Goal: Task Accomplishment & Management: Complete application form

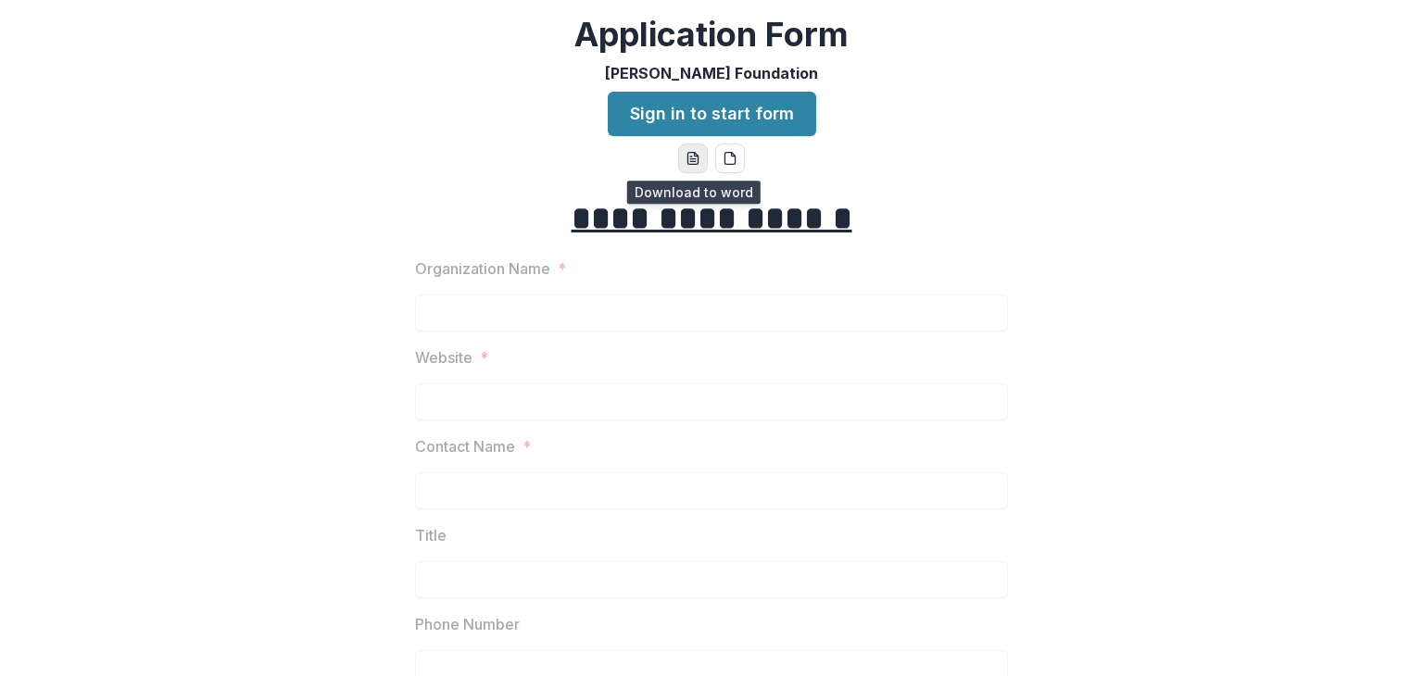
click at [695, 160] on icon "word-download" at bounding box center [692, 159] width 10 height 12
click at [723, 149] on button "pdf-download" at bounding box center [730, 159] width 30 height 30
click at [734, 159] on icon "pdf-download" at bounding box center [730, 158] width 15 height 15
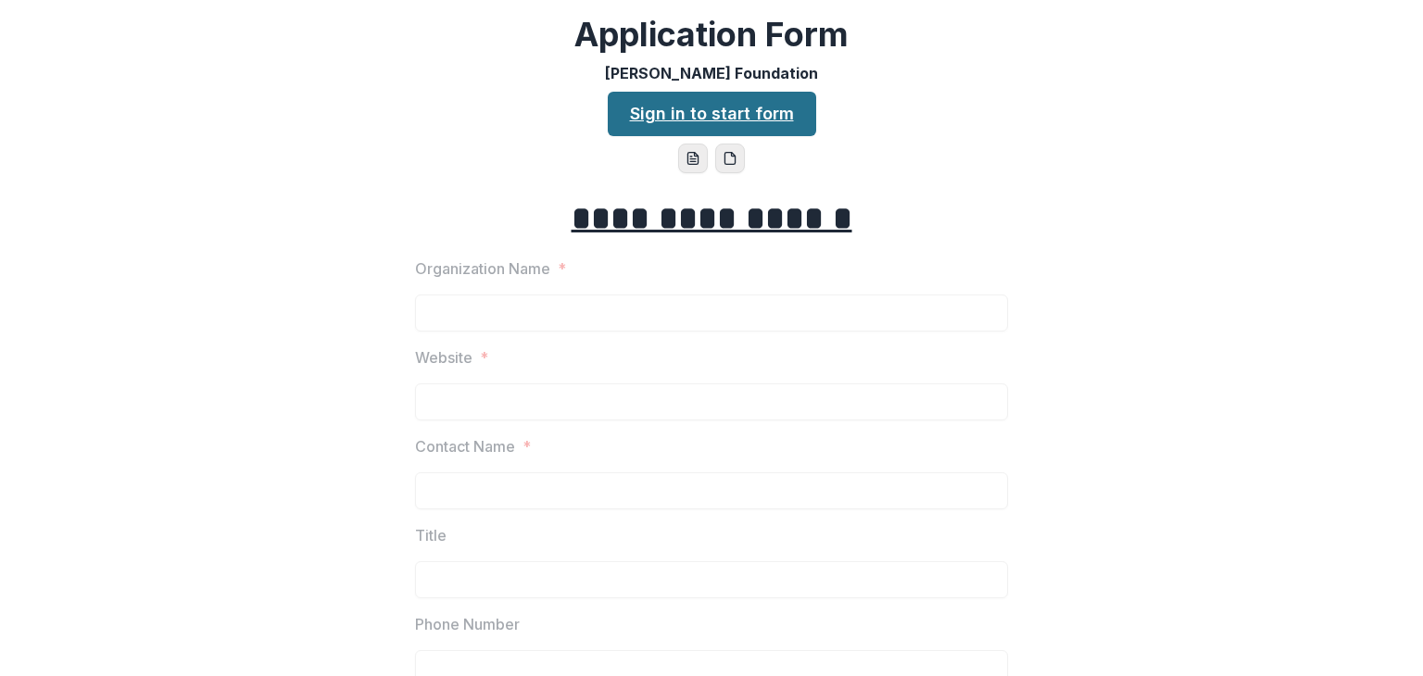
click at [764, 119] on link "Sign in to start form" at bounding box center [712, 114] width 208 height 44
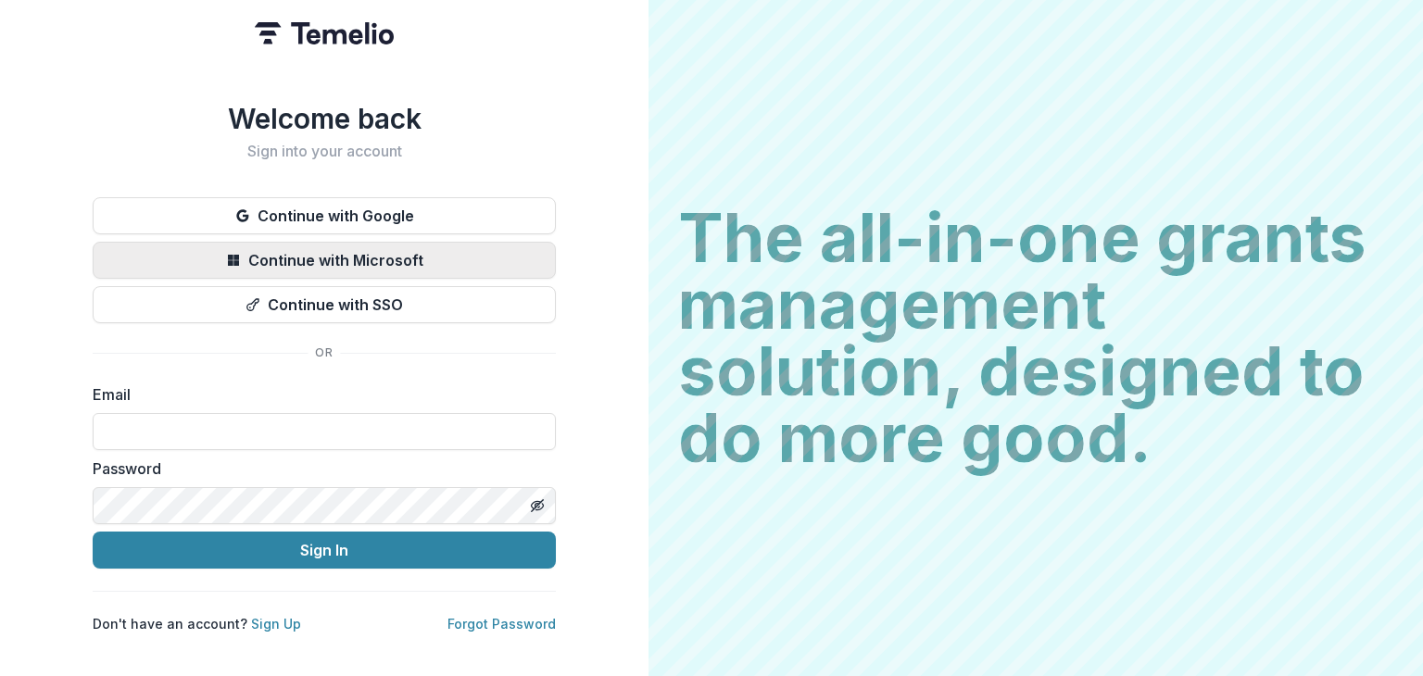
click at [308, 253] on button "Continue with Microsoft" at bounding box center [324, 260] width 463 height 37
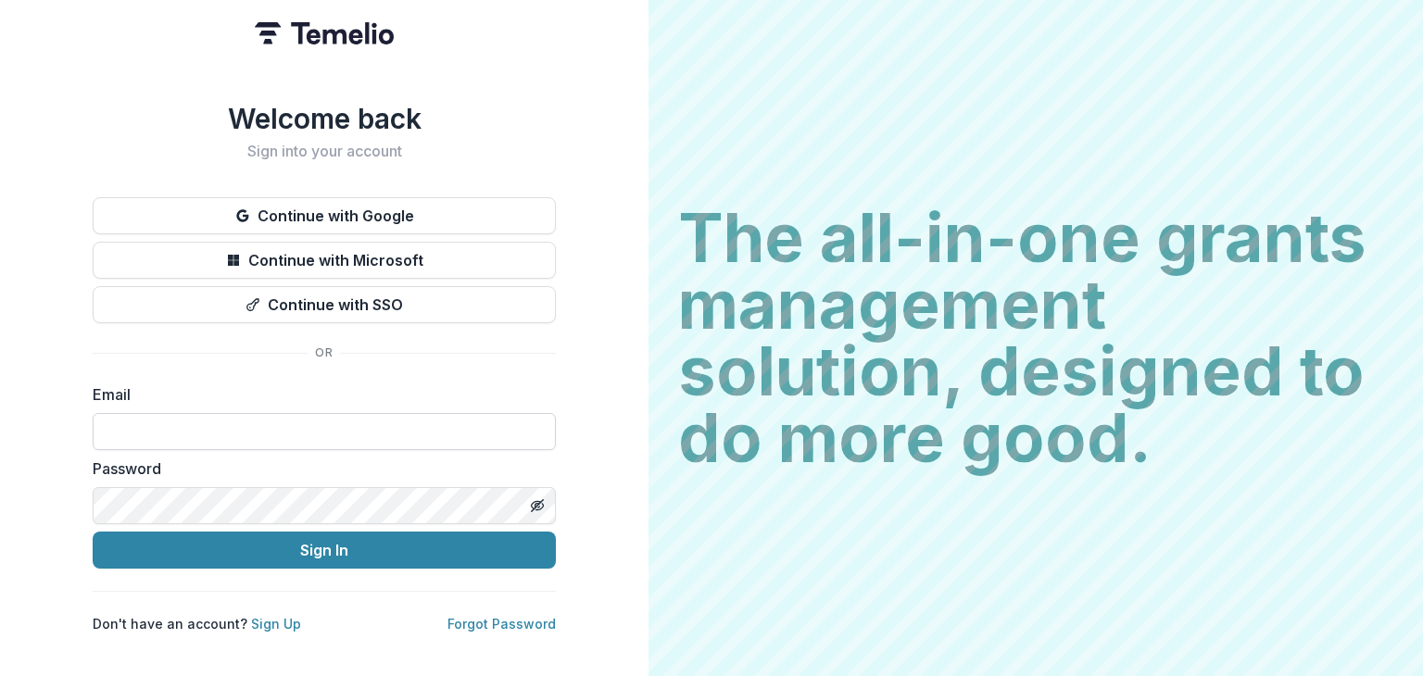
click at [208, 418] on input at bounding box center [324, 431] width 463 height 37
type input "**********"
click at [501, 116] on h1 "Welcome back" at bounding box center [324, 118] width 463 height 33
click at [267, 616] on link "Sign Up" at bounding box center [276, 624] width 50 height 16
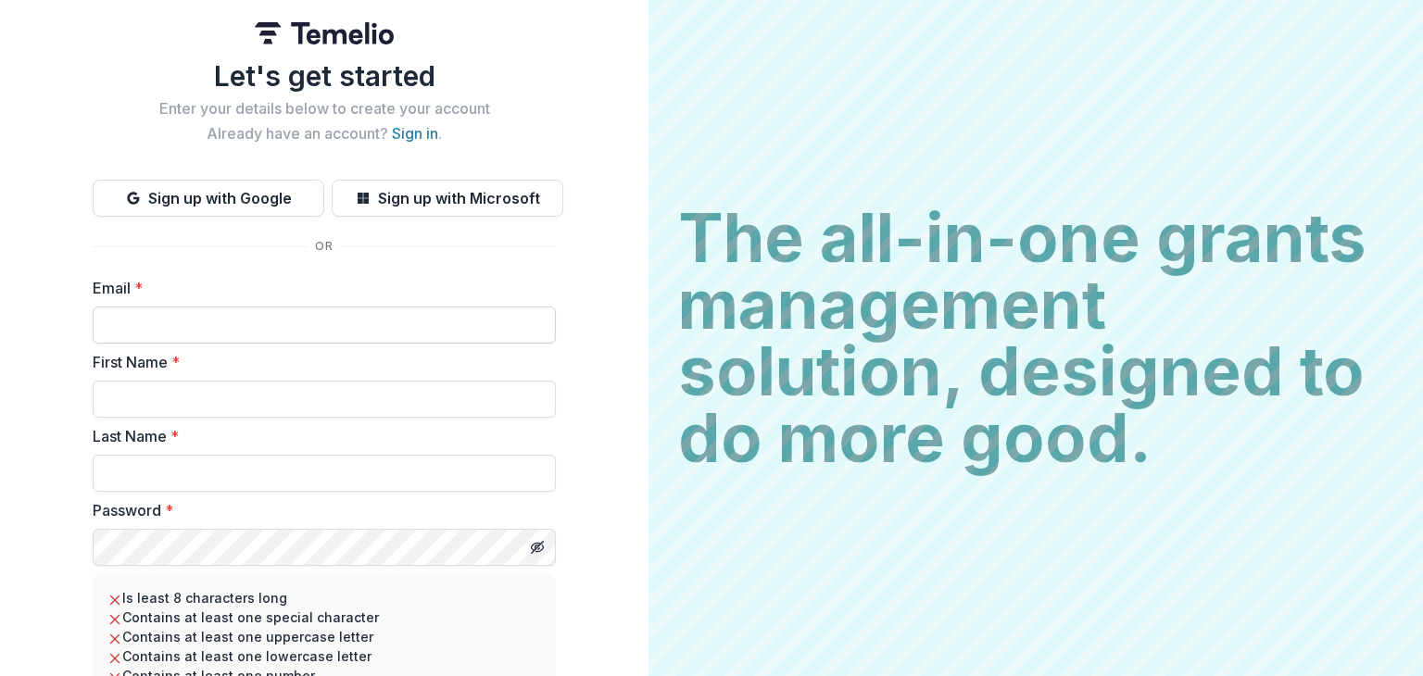
click at [157, 311] on input "Email *" at bounding box center [324, 325] width 463 height 37
type input "**********"
click at [241, 410] on input "First Name *" at bounding box center [324, 399] width 463 height 37
type input "******"
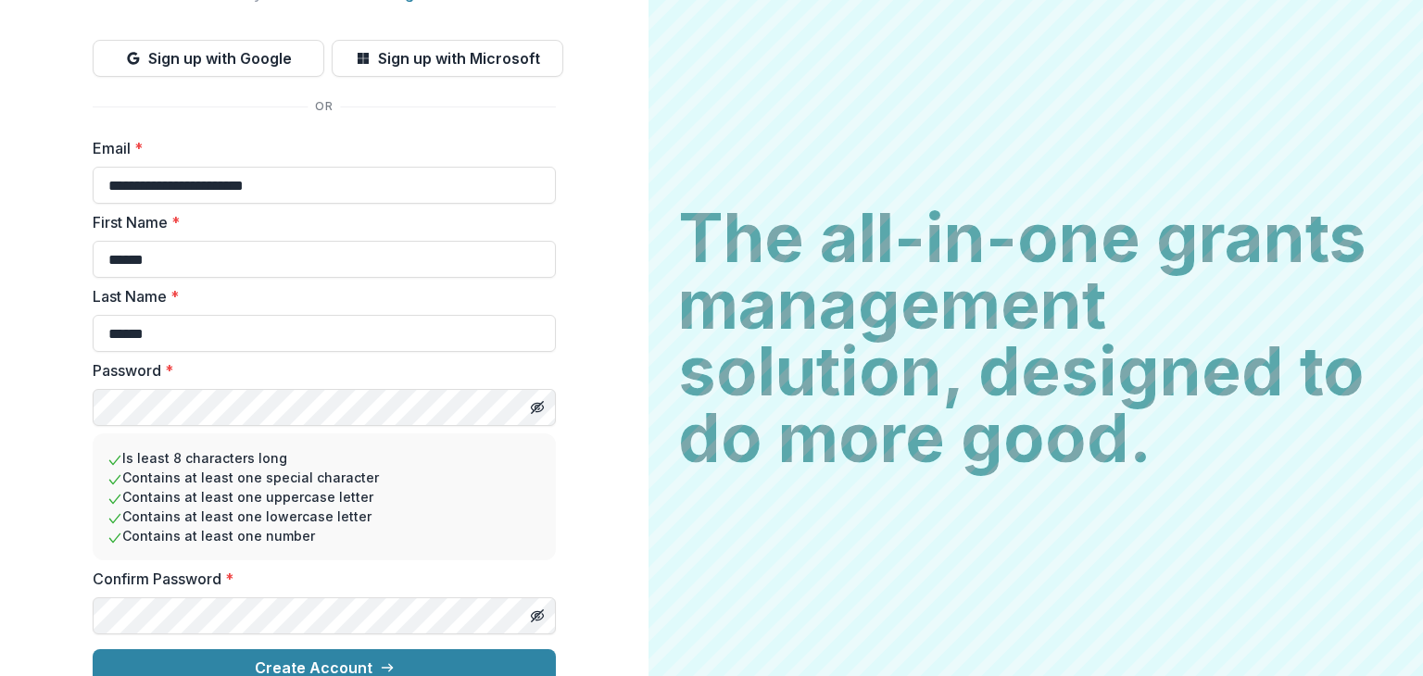
scroll to position [165, 0]
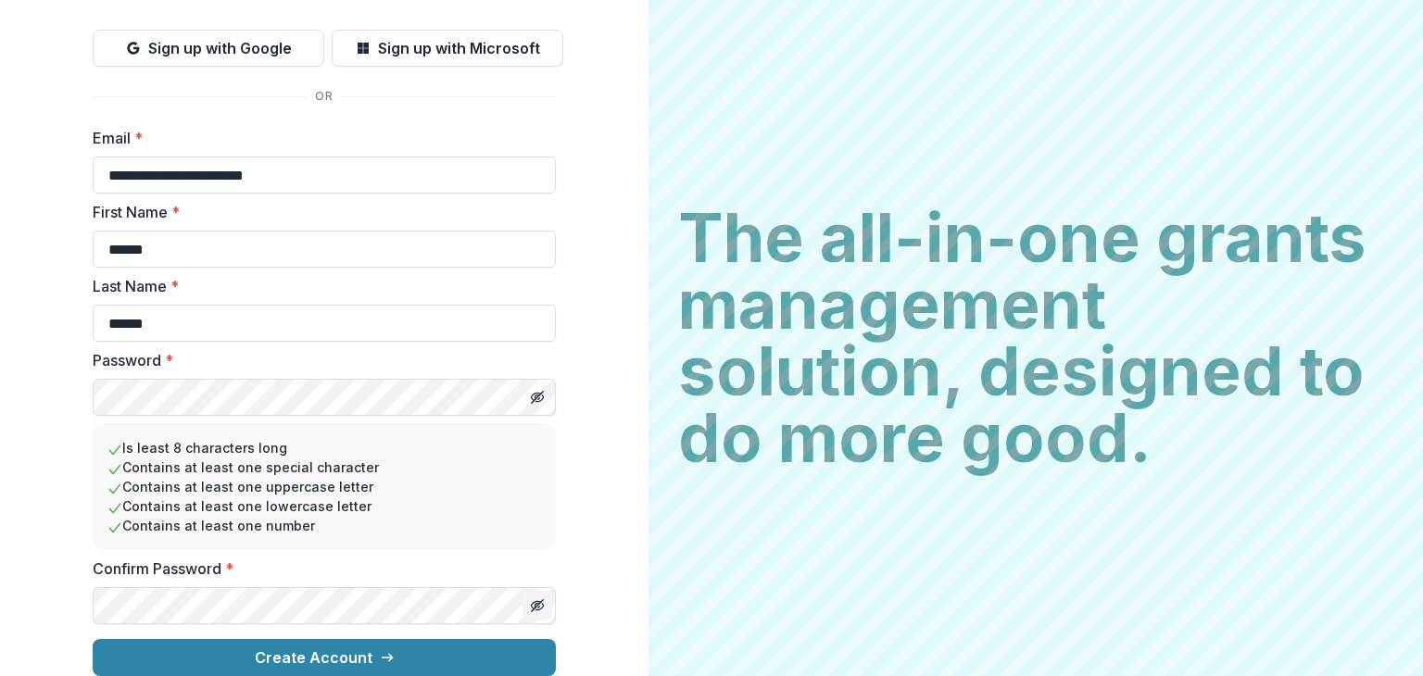
click at [532, 602] on icon "Toggle password visibility" at bounding box center [536, 605] width 9 height 7
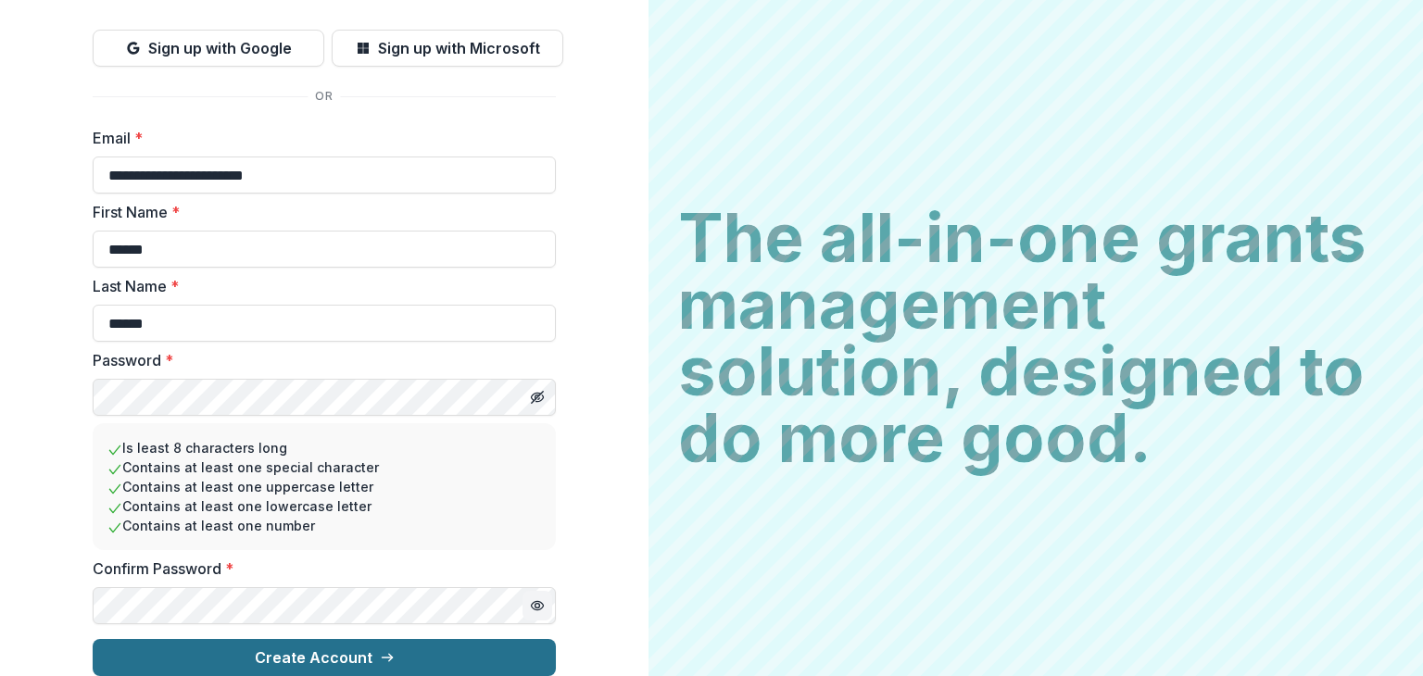
click at [424, 649] on button "Create Account" at bounding box center [324, 657] width 463 height 37
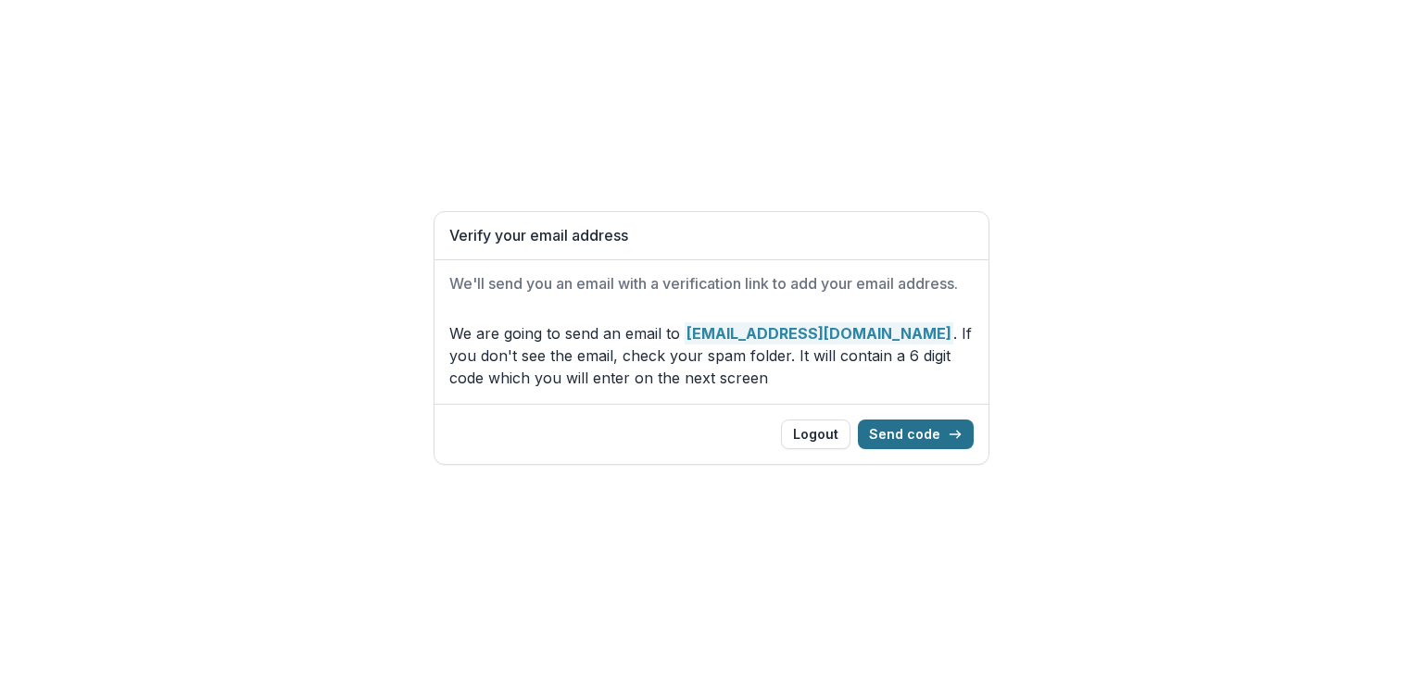
click at [923, 434] on button "Send code" at bounding box center [916, 435] width 116 height 30
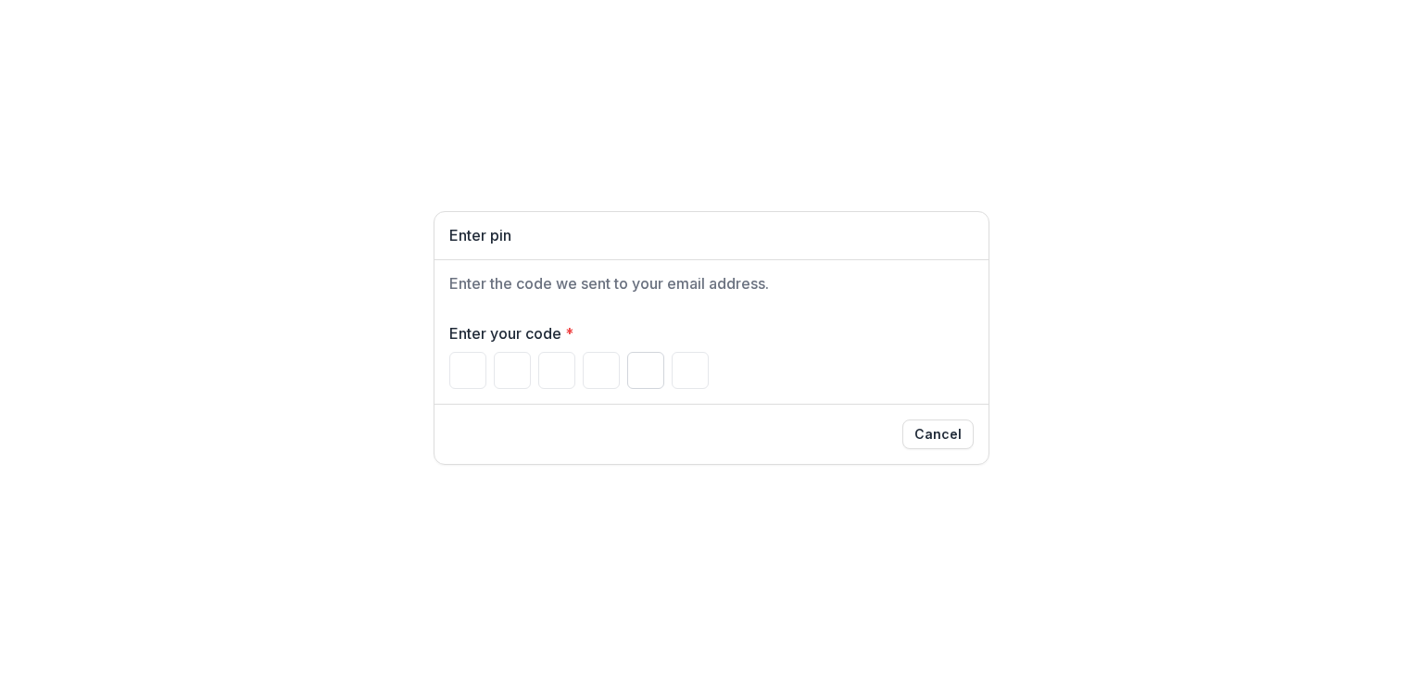
type input "*"
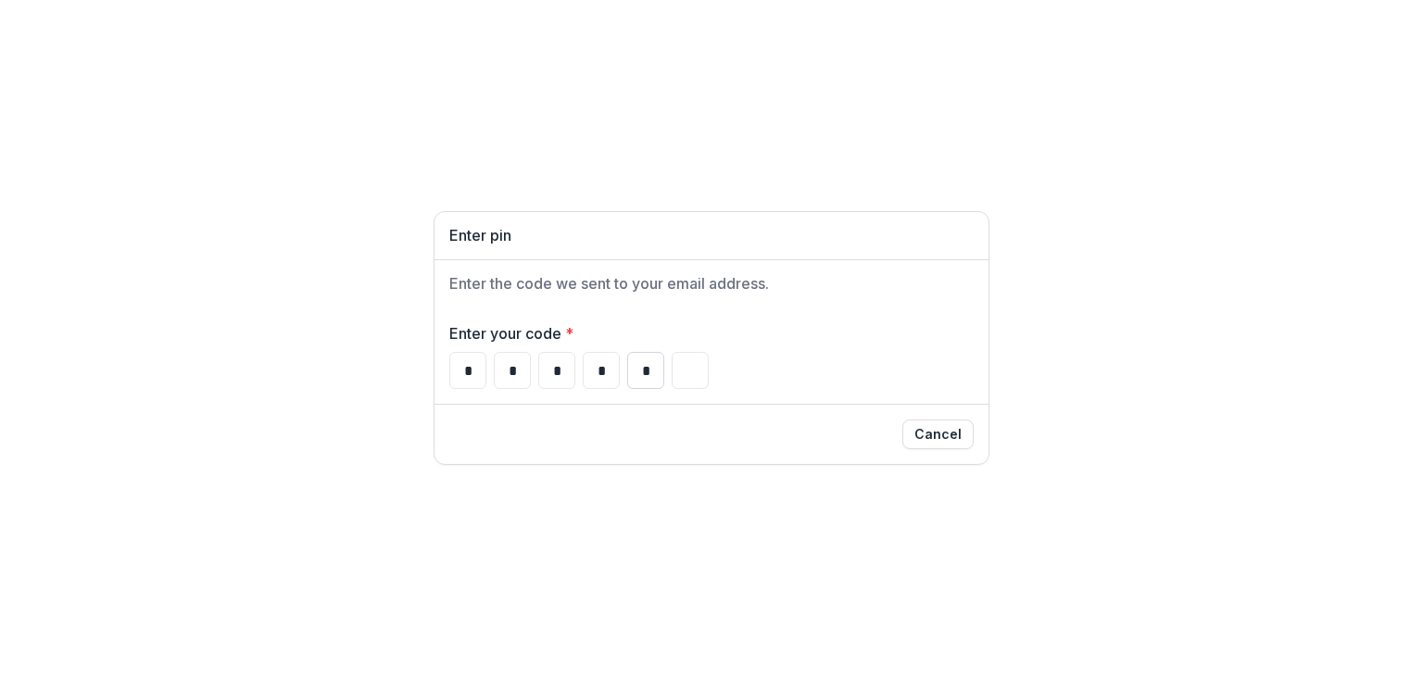
type input "*"
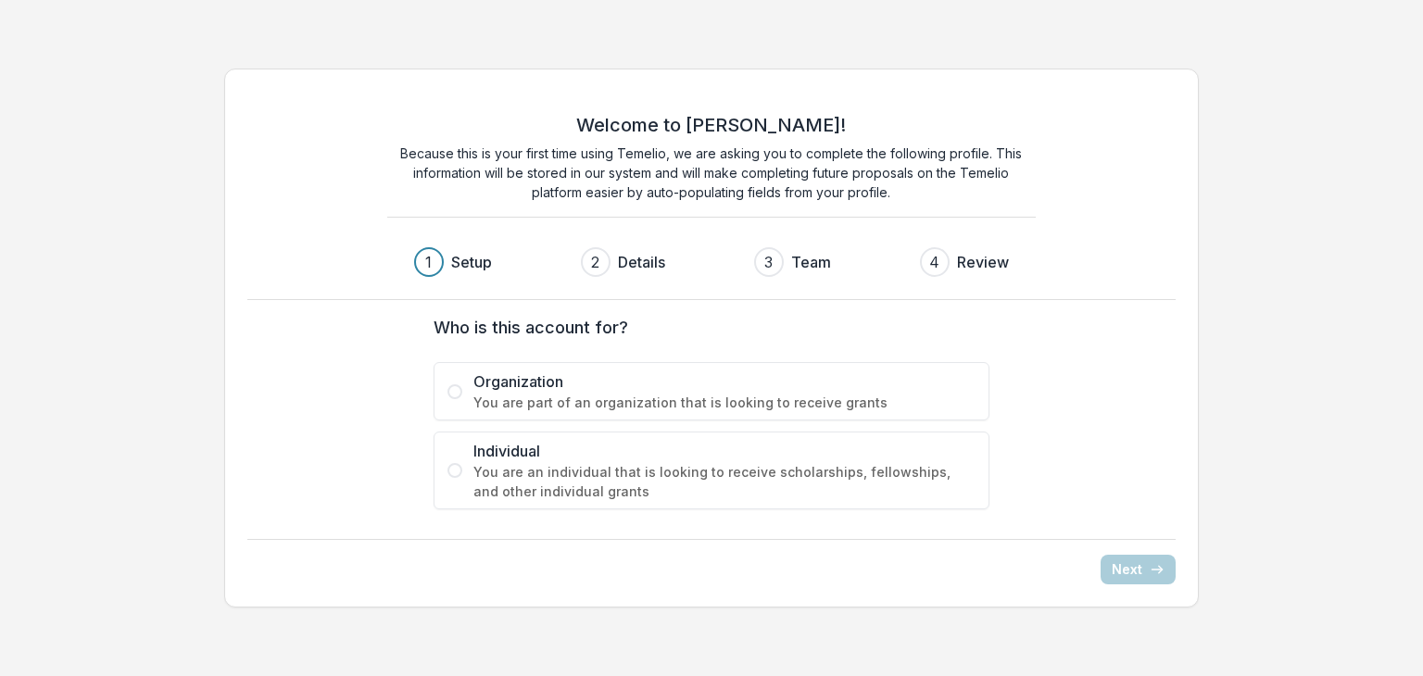
click at [460, 397] on label "Organization You are part of an organization that is looking to receive grants" at bounding box center [712, 391] width 556 height 58
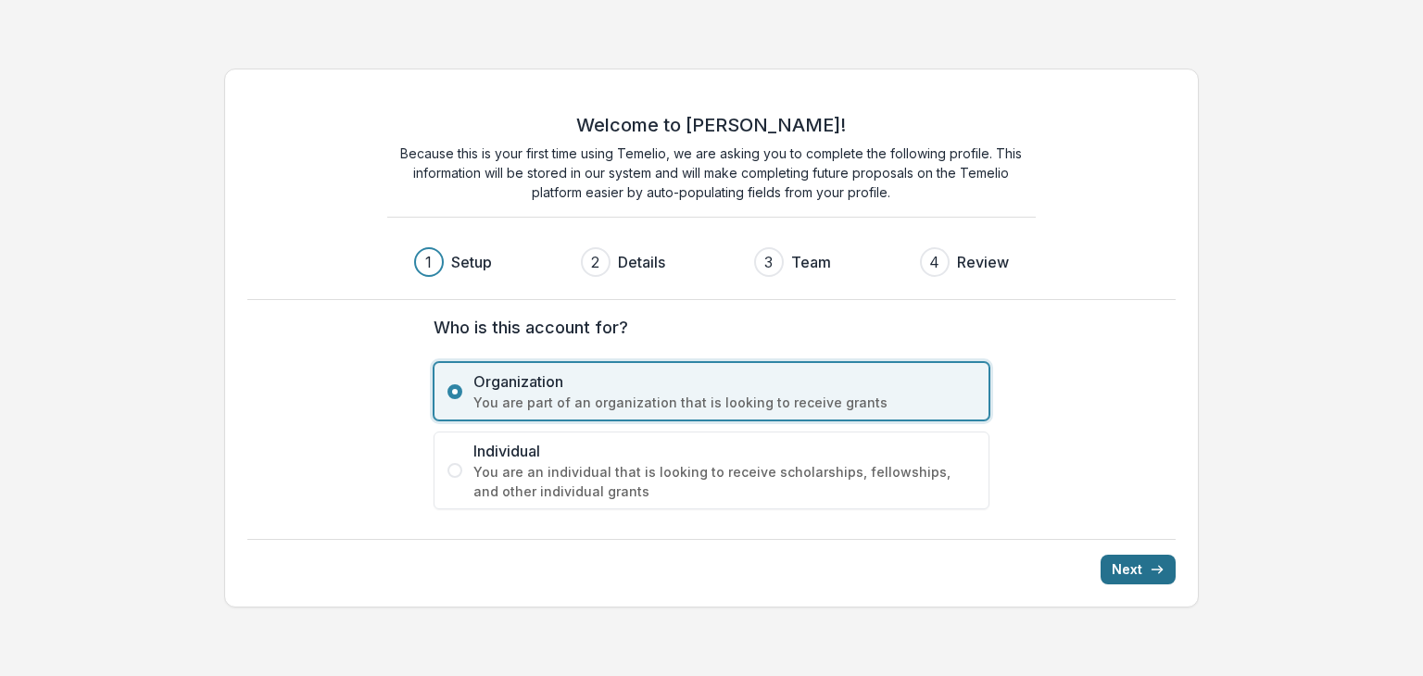
click at [1140, 560] on button "Next" at bounding box center [1138, 570] width 75 height 30
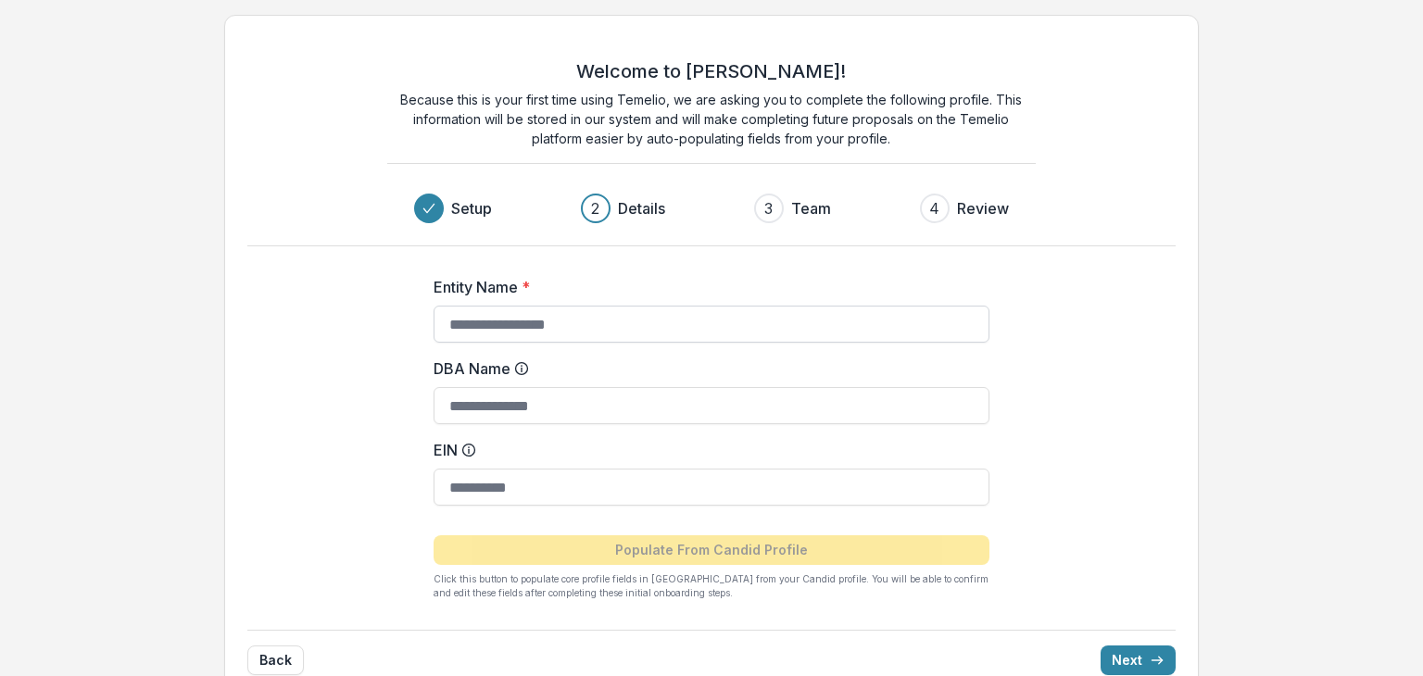
click at [502, 325] on input "Entity Name *" at bounding box center [712, 324] width 556 height 37
type input "**********"
click at [545, 479] on input "EIN" at bounding box center [712, 487] width 556 height 37
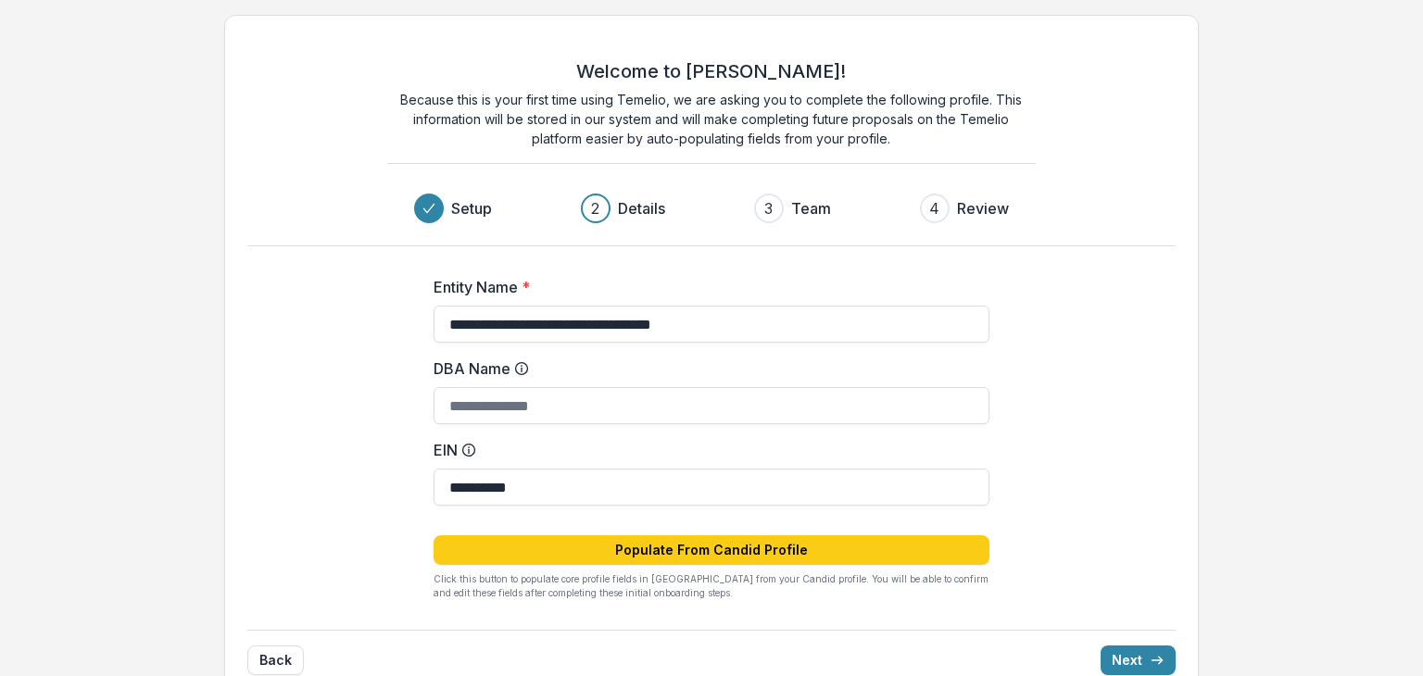
type input "**********"
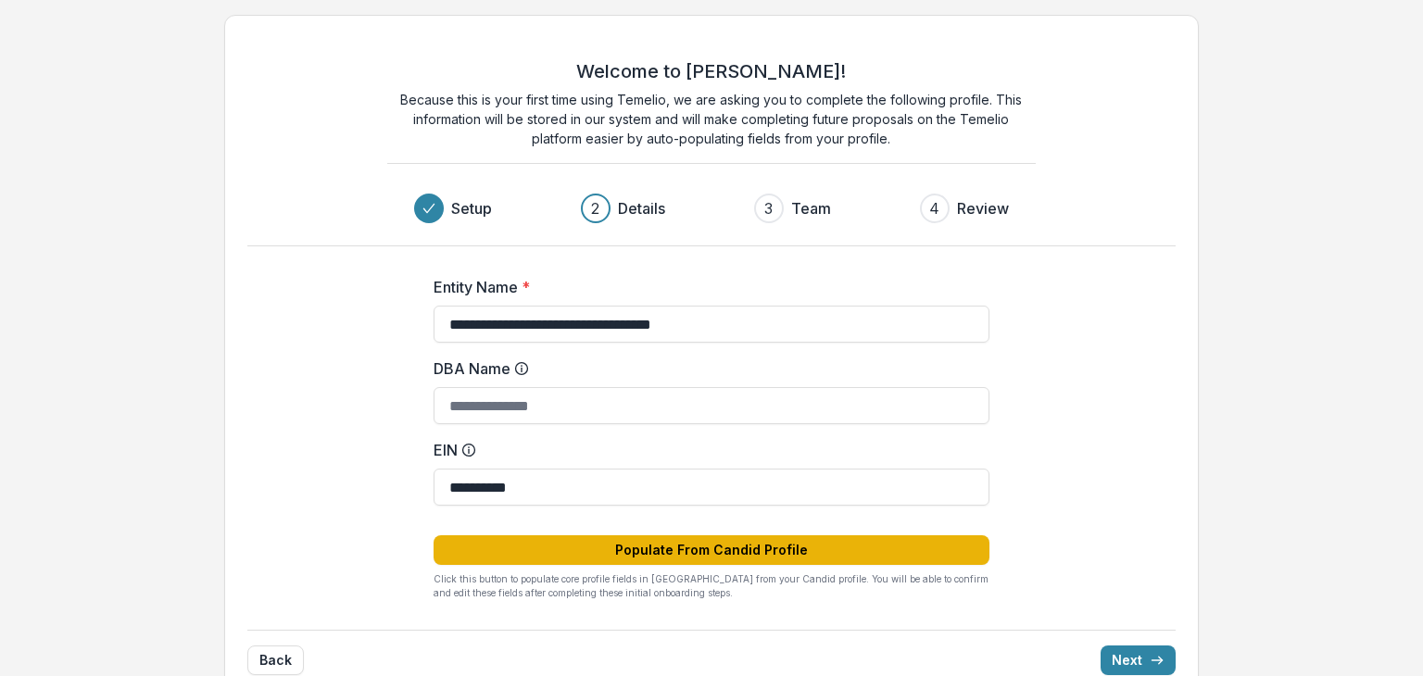
click at [860, 535] on button "Populate From Candid Profile" at bounding box center [712, 550] width 556 height 30
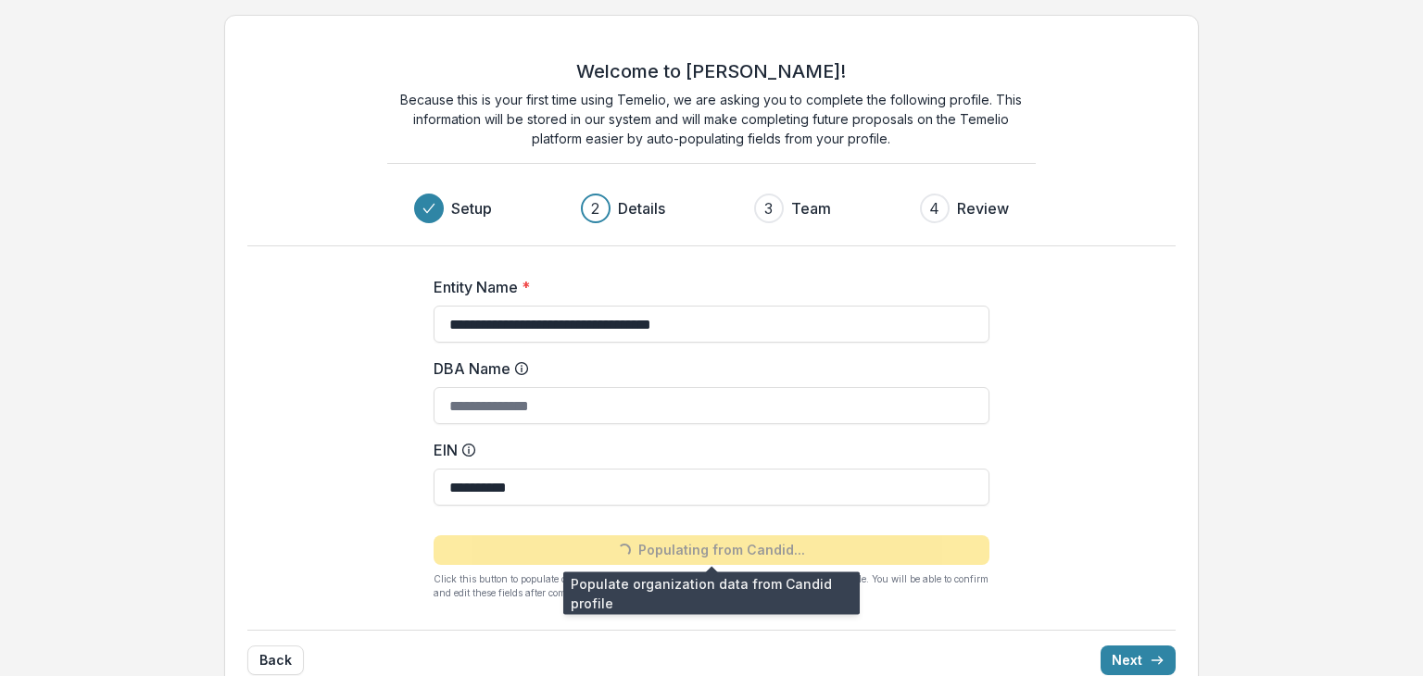
type input "**********"
click at [1152, 656] on icon "submit" at bounding box center [1157, 660] width 15 height 15
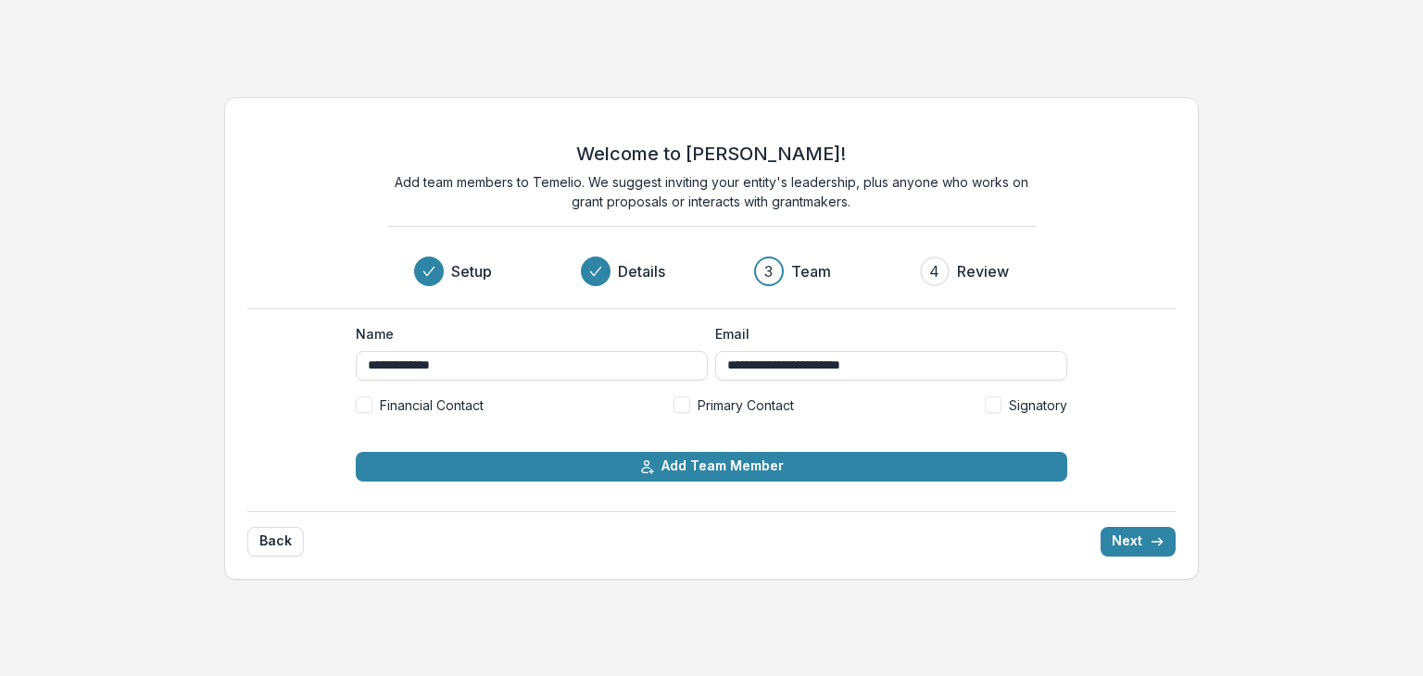
click at [682, 397] on span at bounding box center [681, 404] width 17 height 17
click at [993, 405] on span at bounding box center [993, 404] width 17 height 17
click at [362, 403] on span at bounding box center [364, 404] width 17 height 17
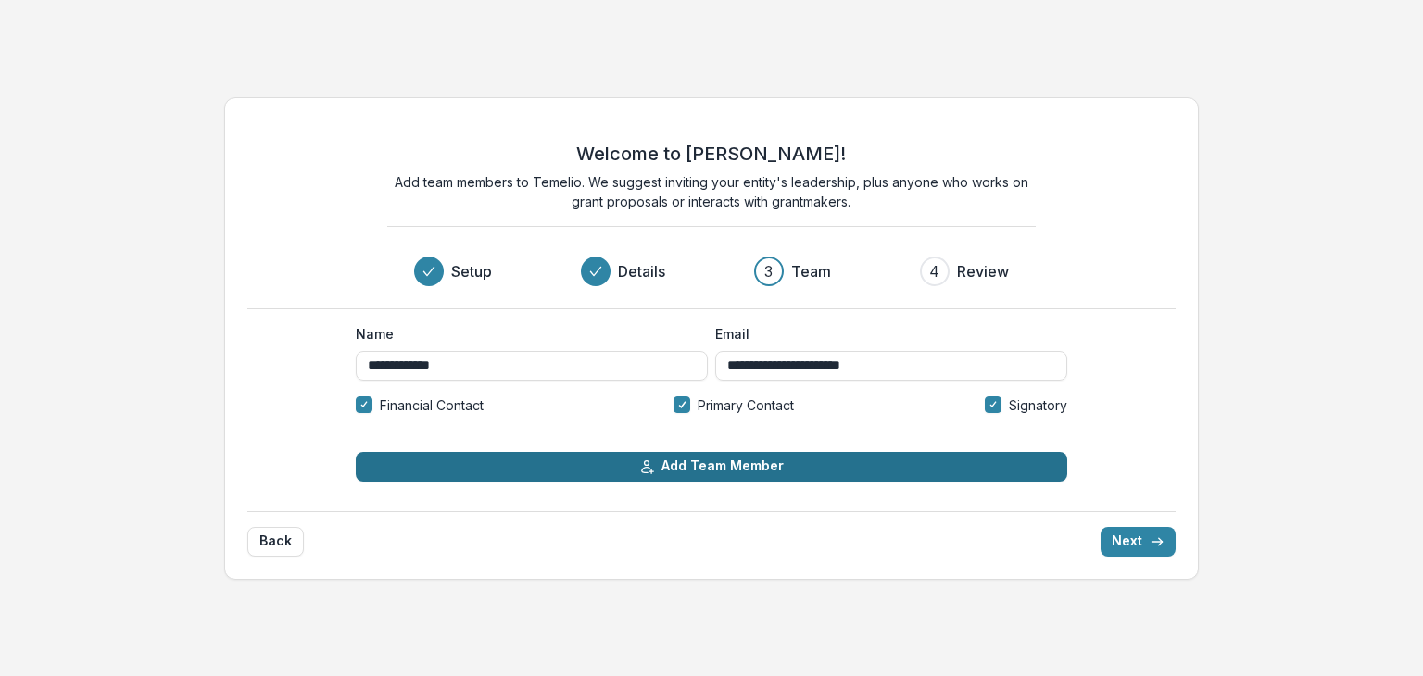
click at [590, 466] on button "Add Team Member" at bounding box center [711, 467] width 711 height 30
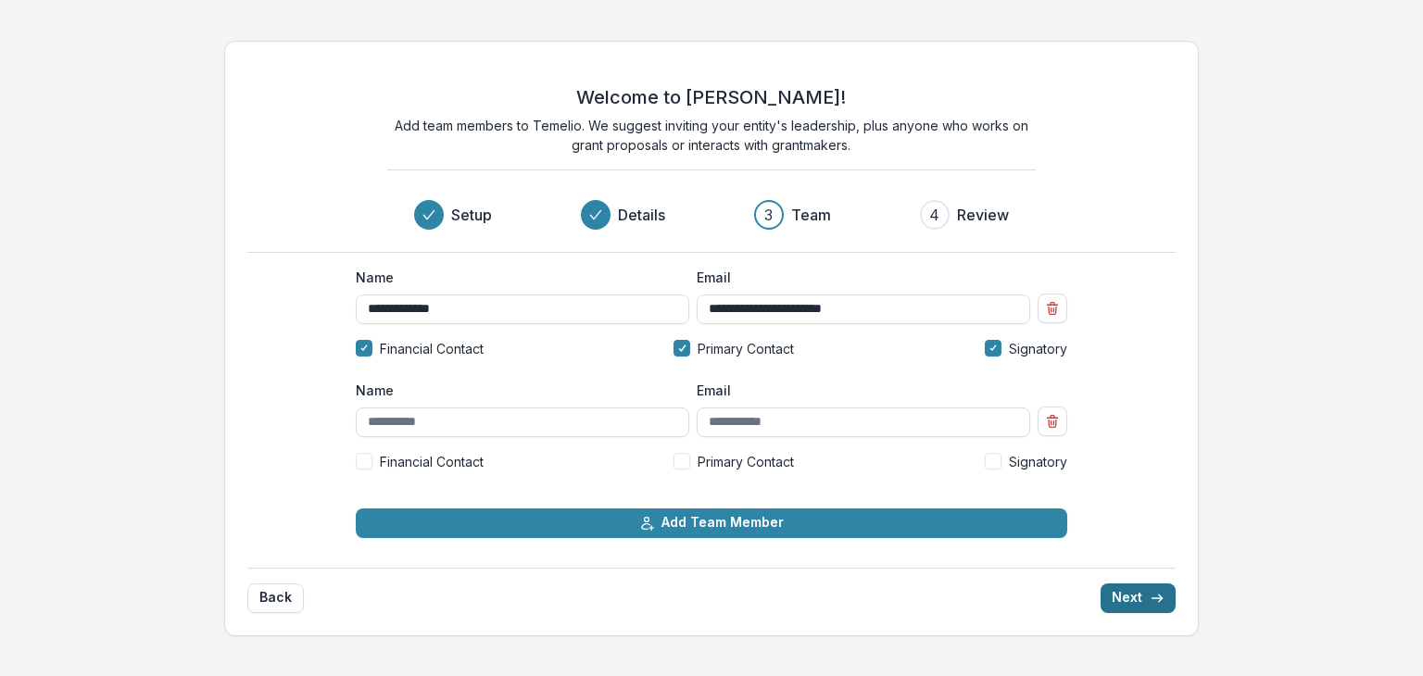
click at [1121, 593] on button "Next" at bounding box center [1138, 599] width 75 height 30
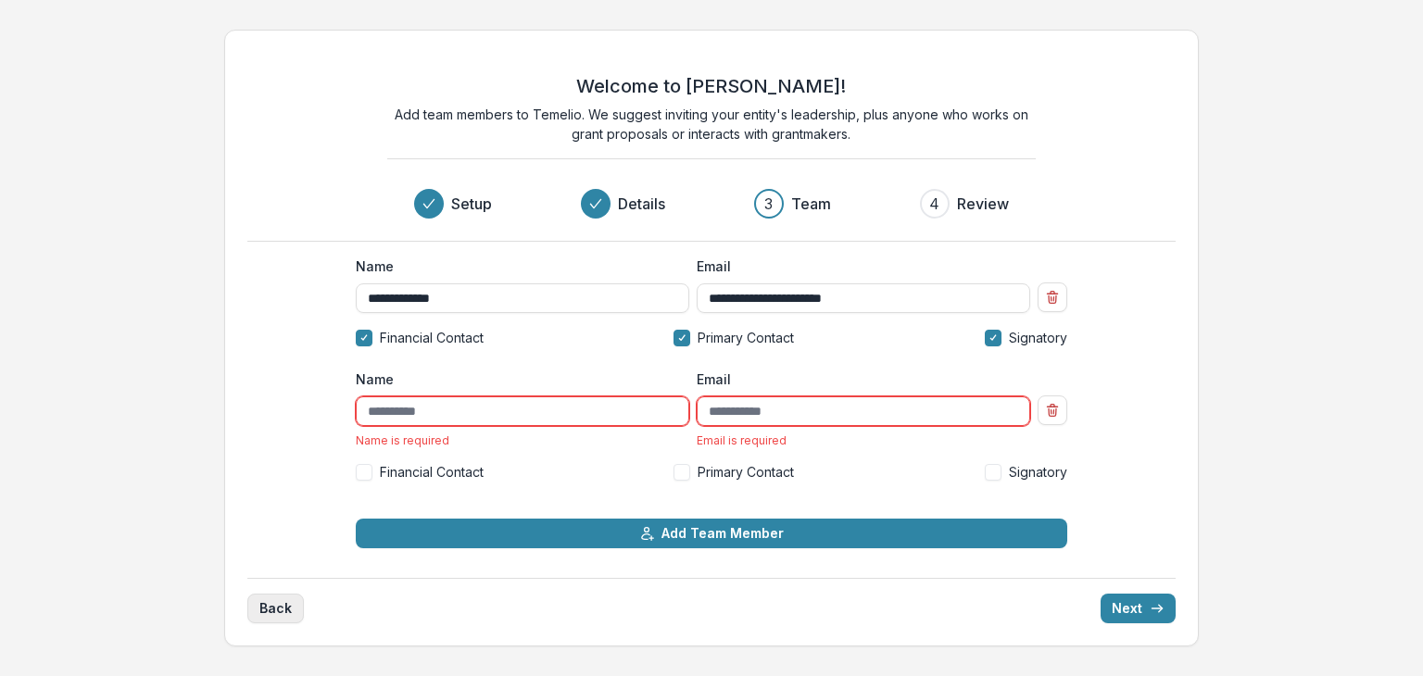
click at [272, 608] on button "Back" at bounding box center [275, 609] width 57 height 30
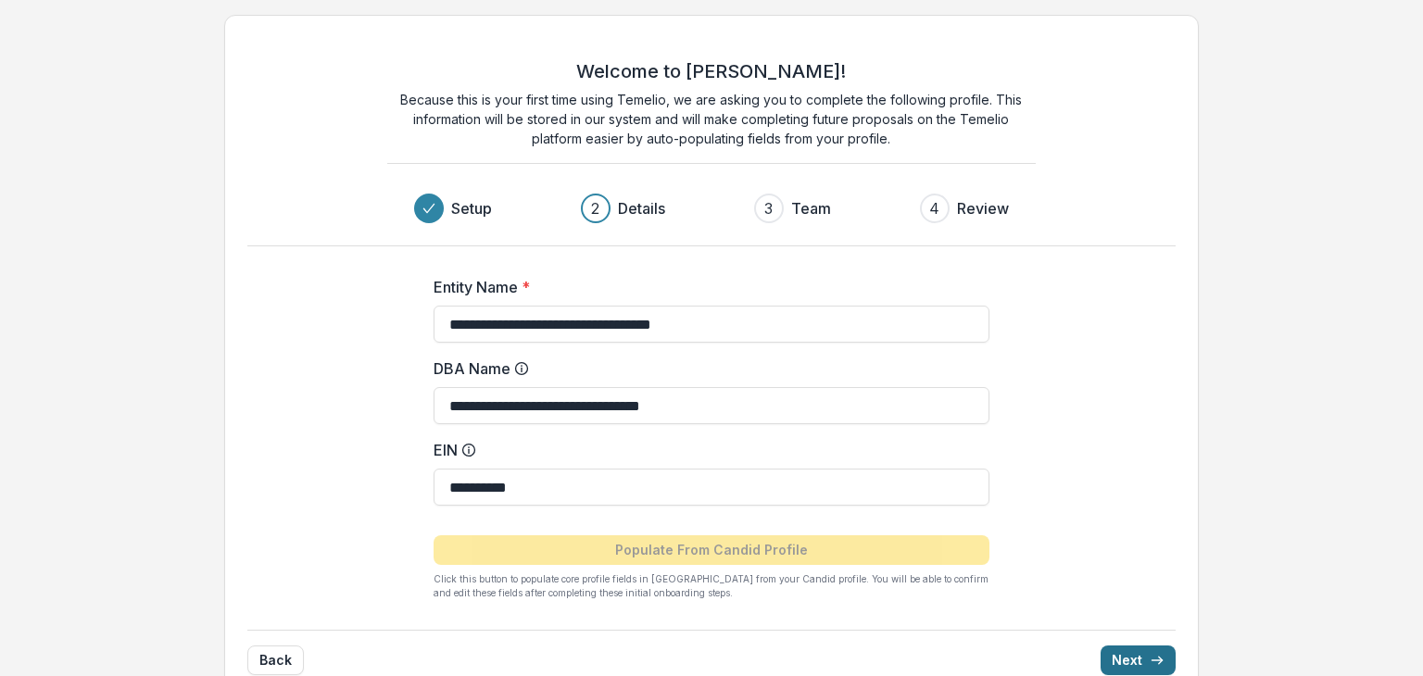
click at [1160, 661] on polyline "submit" at bounding box center [1161, 660] width 4 height 7
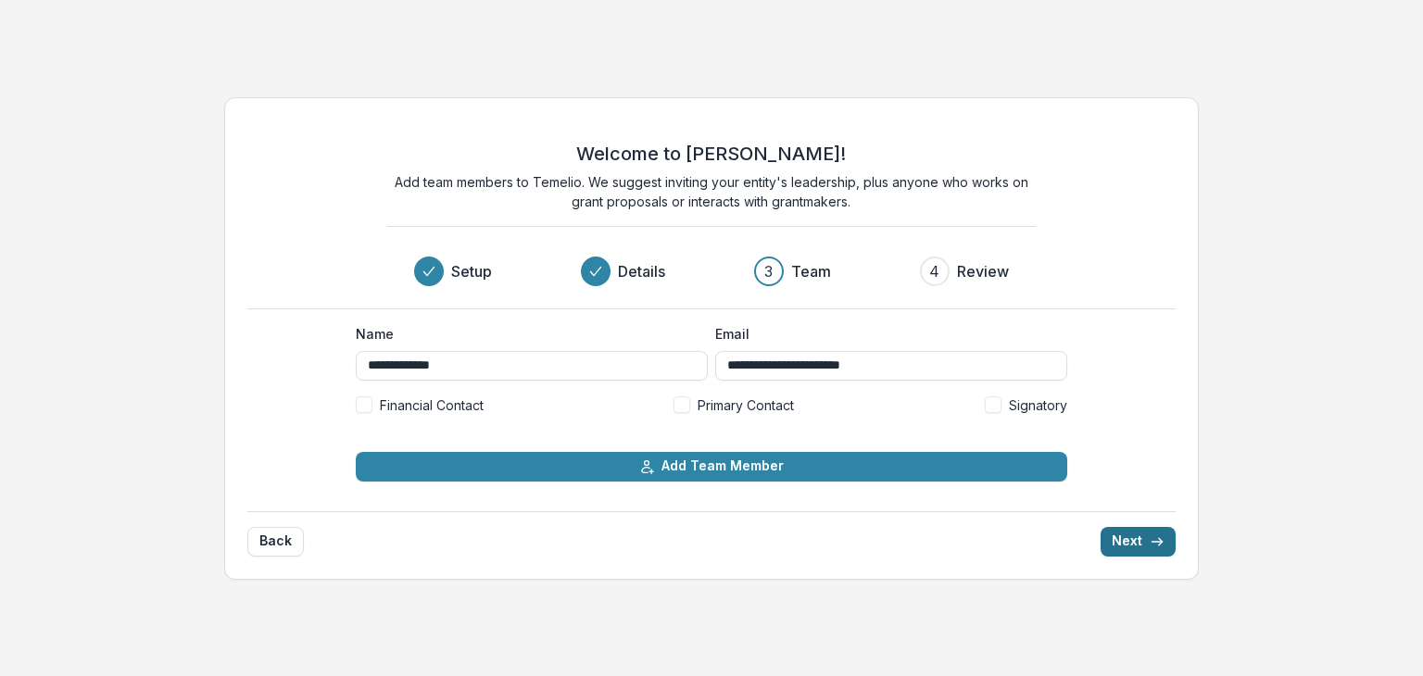
click at [1158, 547] on icon "submit" at bounding box center [1157, 542] width 15 height 15
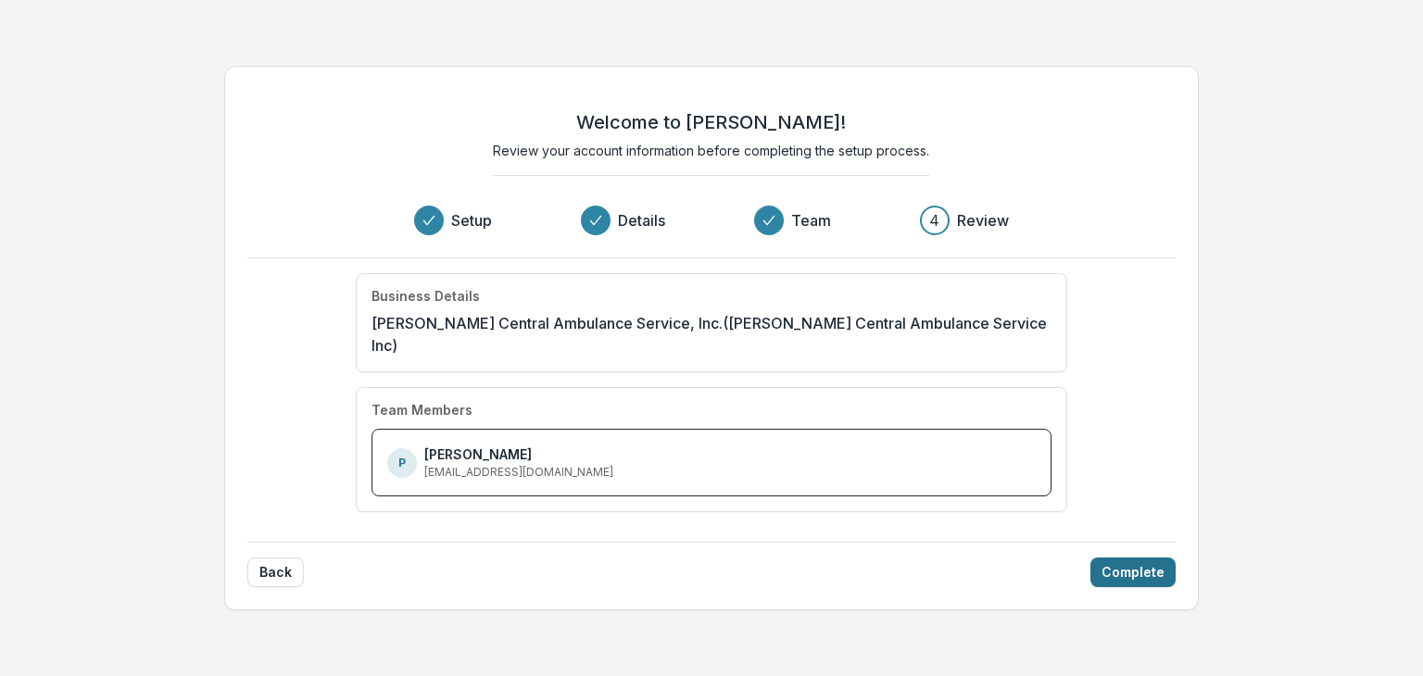
click at [1158, 558] on button "Complete" at bounding box center [1132, 573] width 85 height 30
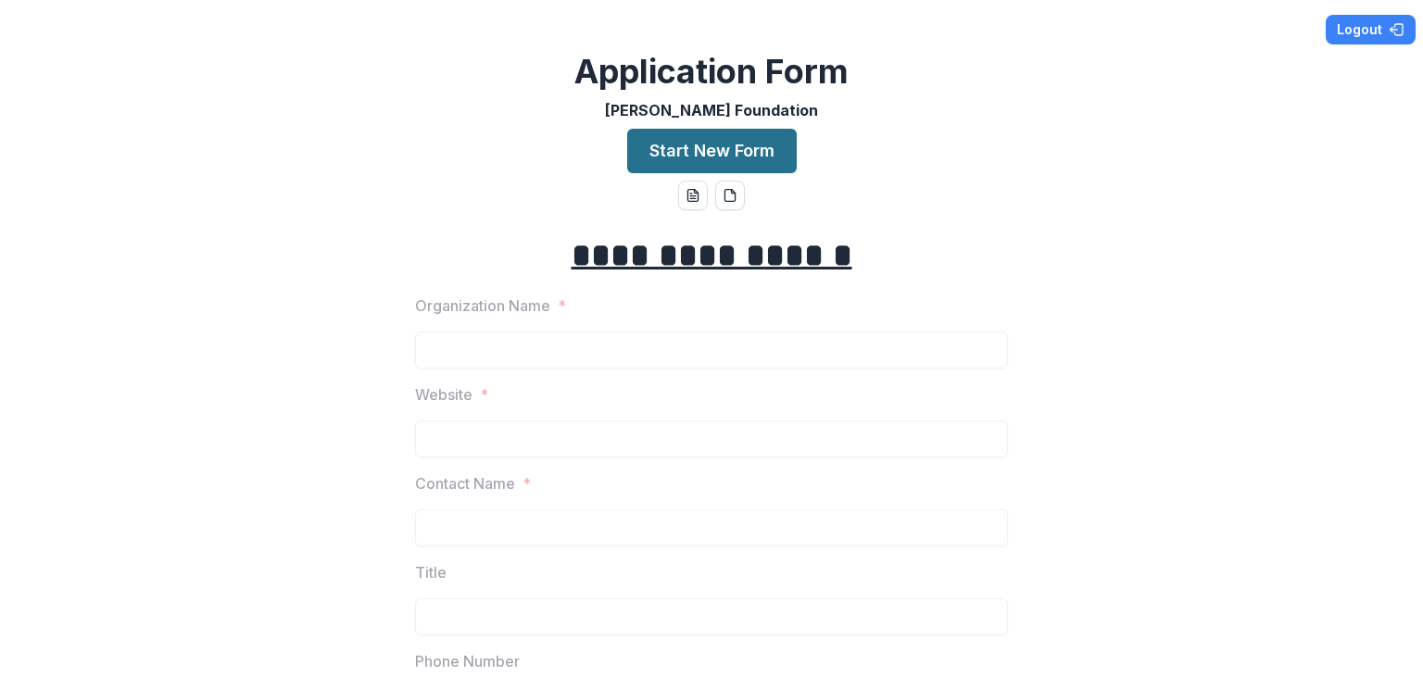
click at [762, 149] on button "Start New Form" at bounding box center [712, 151] width 170 height 44
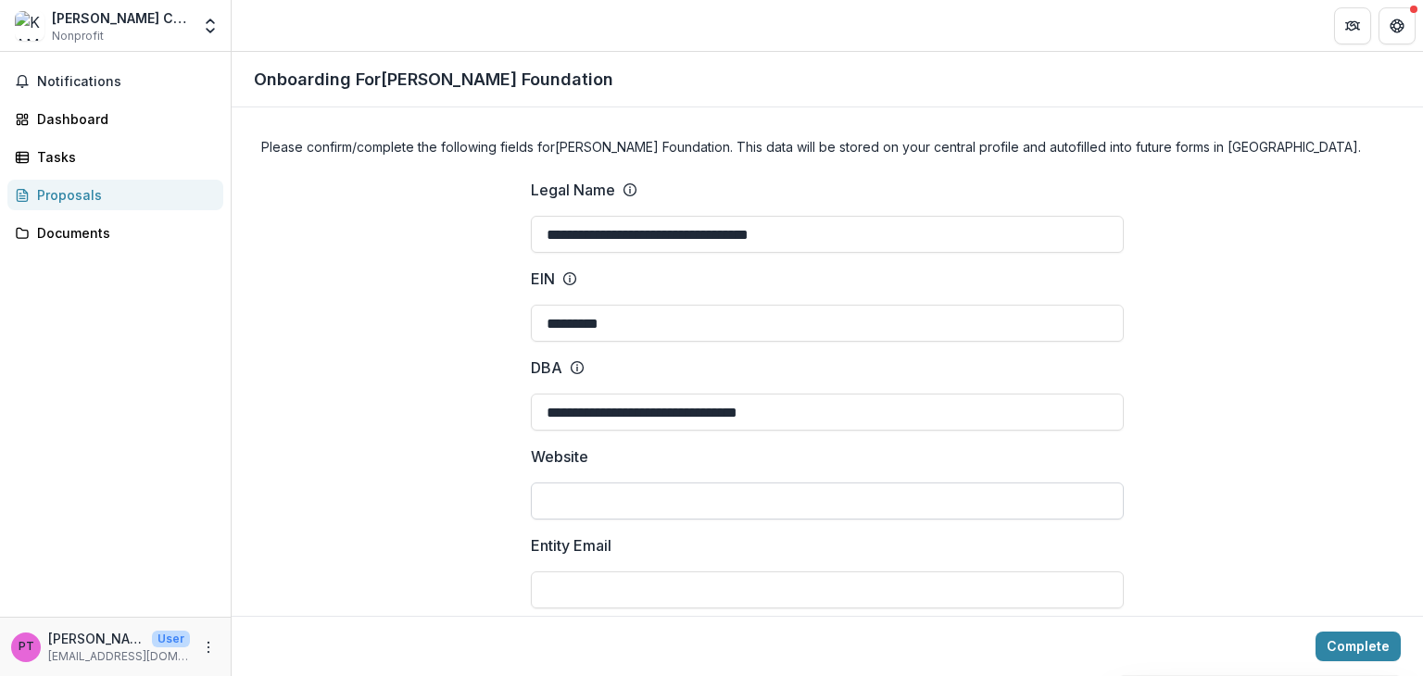
click at [610, 505] on input "Website" at bounding box center [827, 501] width 593 height 37
click at [588, 579] on input "Entity Email" at bounding box center [827, 590] width 593 height 37
type input "**********"
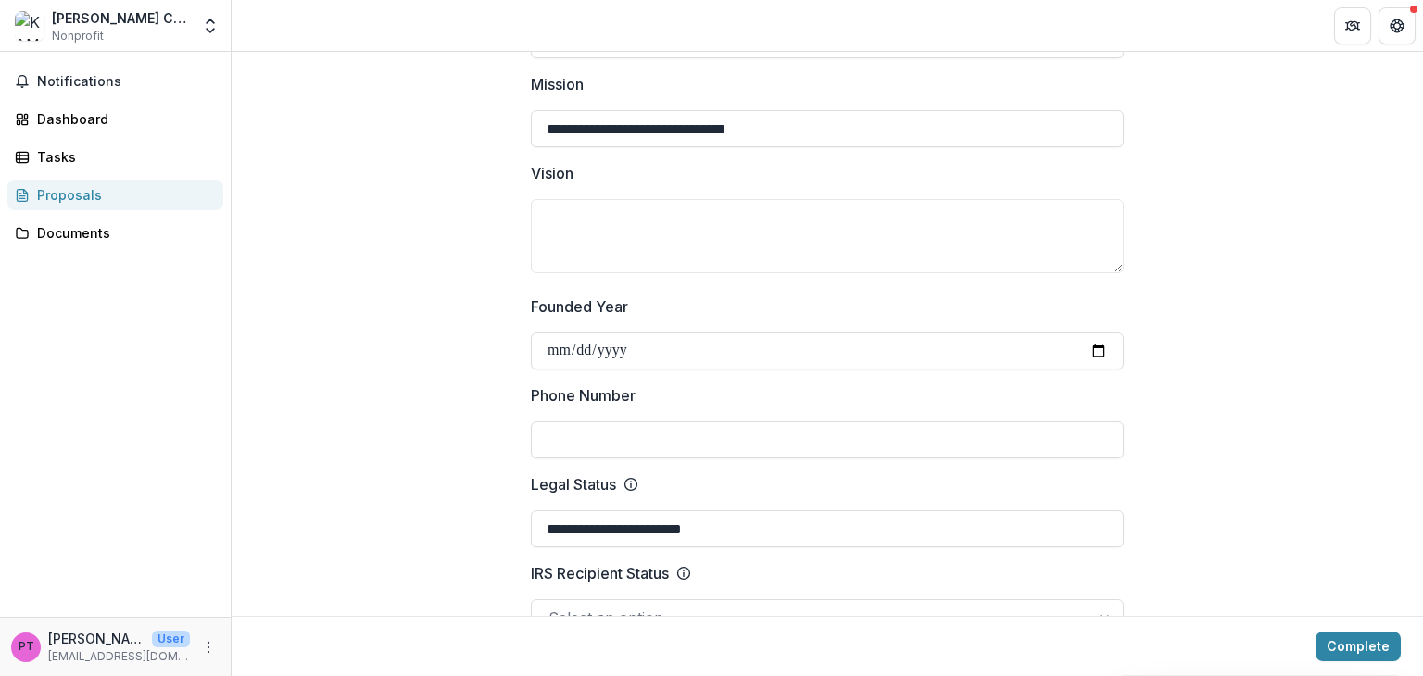
scroll to position [551, 0]
click at [807, 441] on input "Phone Number" at bounding box center [827, 439] width 593 height 37
type input "**********"
click at [633, 346] on input "Founded Year" at bounding box center [827, 350] width 593 height 37
click at [557, 384] on p "Phone Number" at bounding box center [583, 395] width 105 height 22
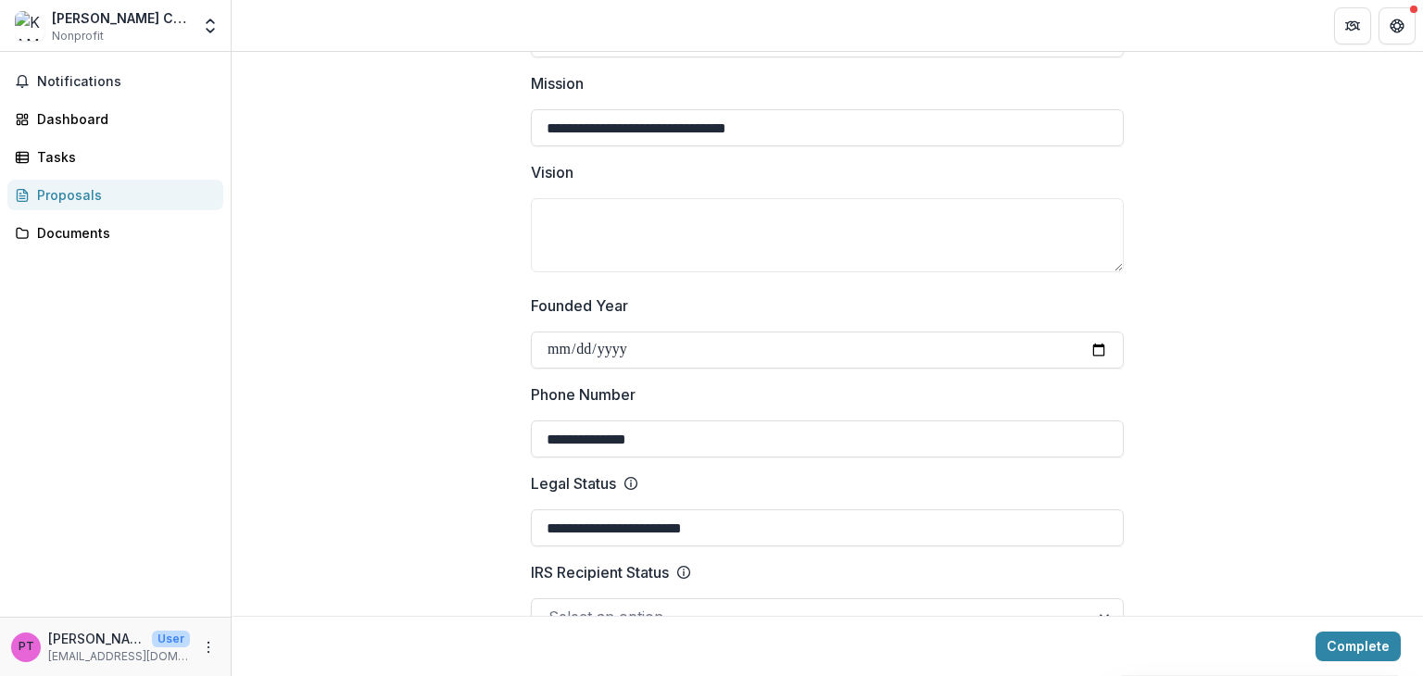
click at [557, 421] on input "**********" at bounding box center [827, 439] width 593 height 37
click at [567, 355] on input "Founded Year" at bounding box center [827, 350] width 593 height 37
type input "**********"
click at [1082, 522] on input "**********" at bounding box center [827, 528] width 593 height 37
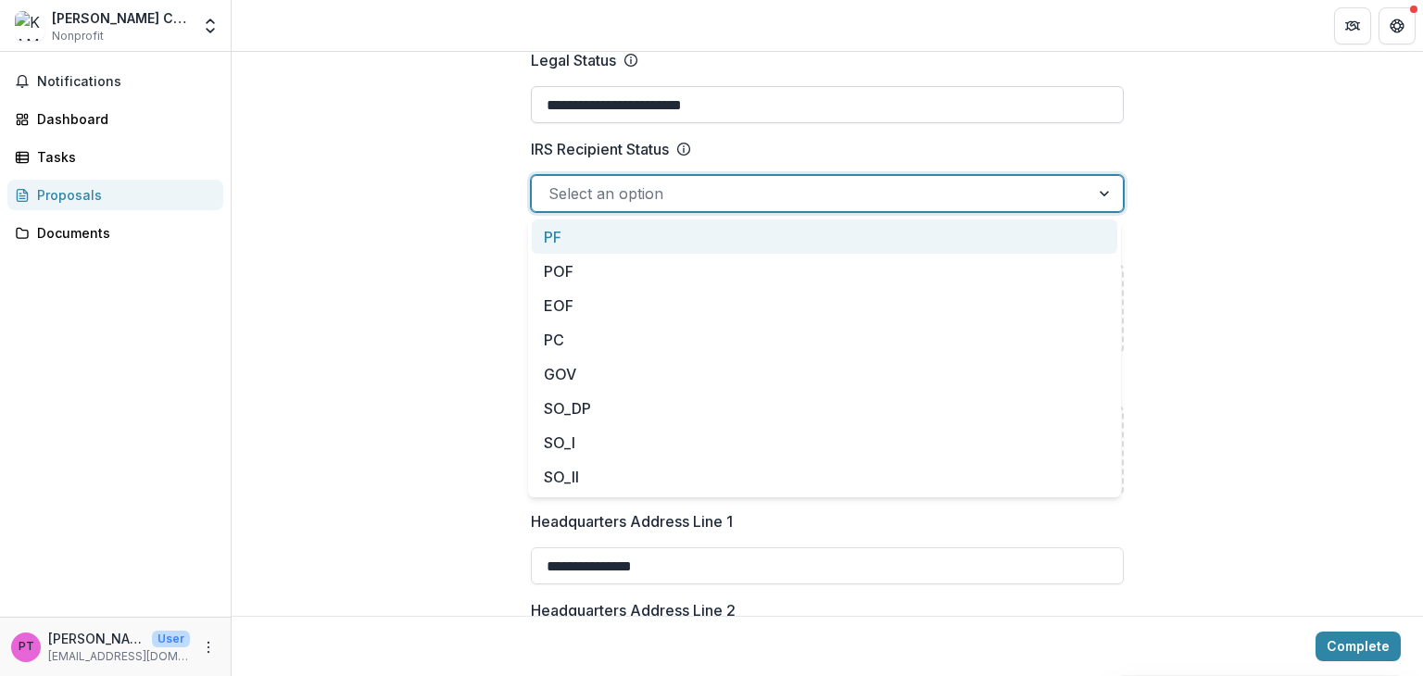
scroll to position [973, 0]
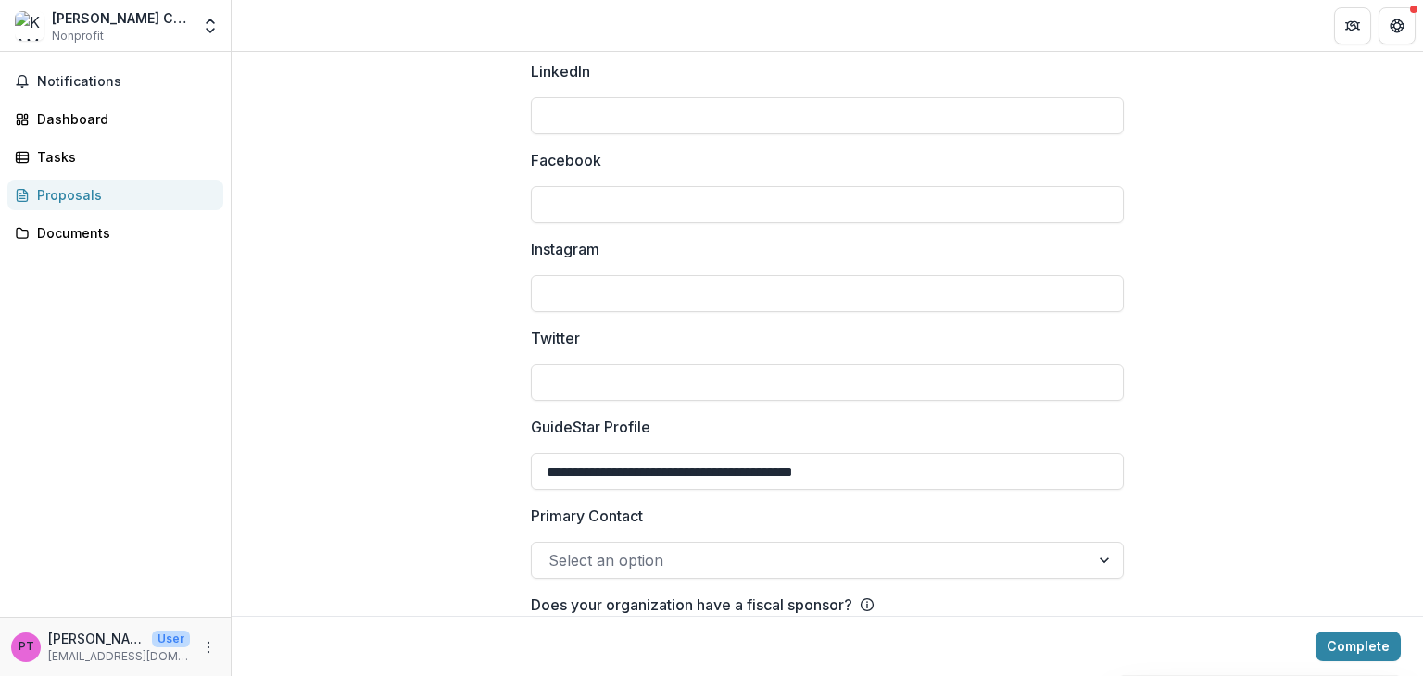
scroll to position [2572, 0]
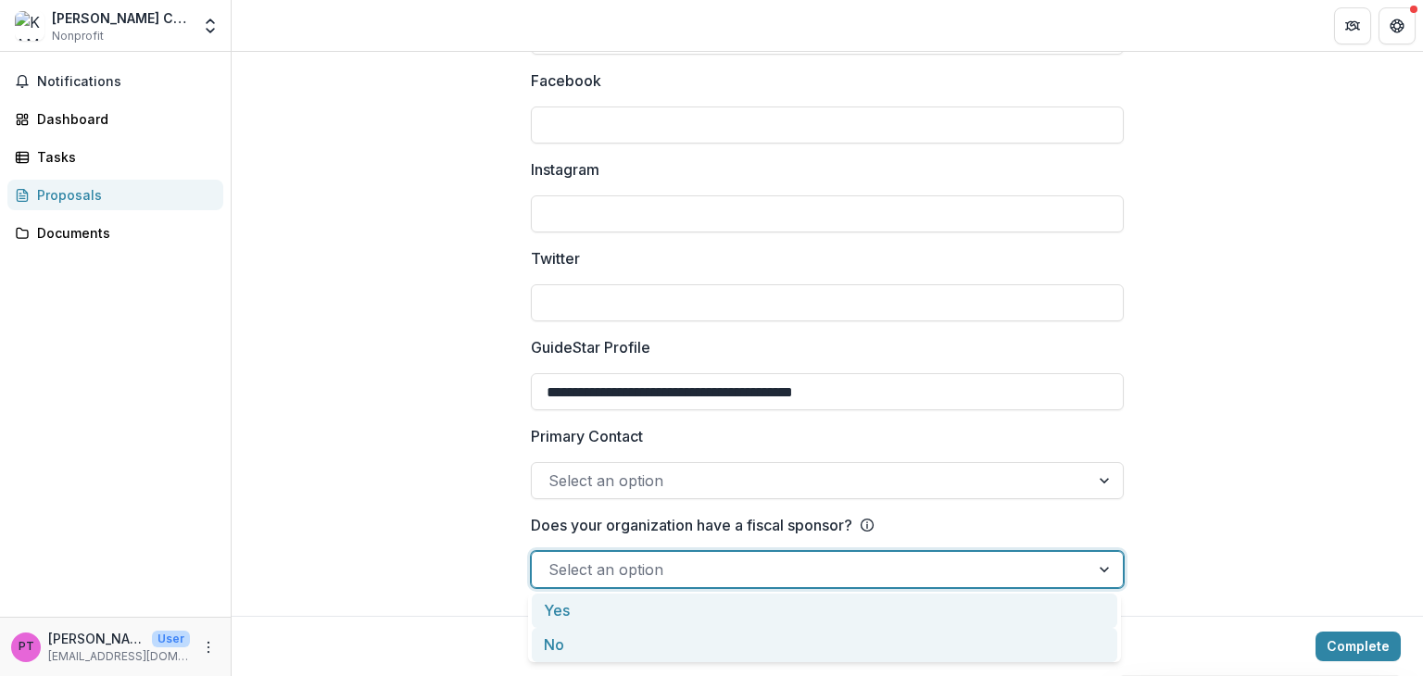
click at [956, 648] on div "No" at bounding box center [824, 645] width 585 height 34
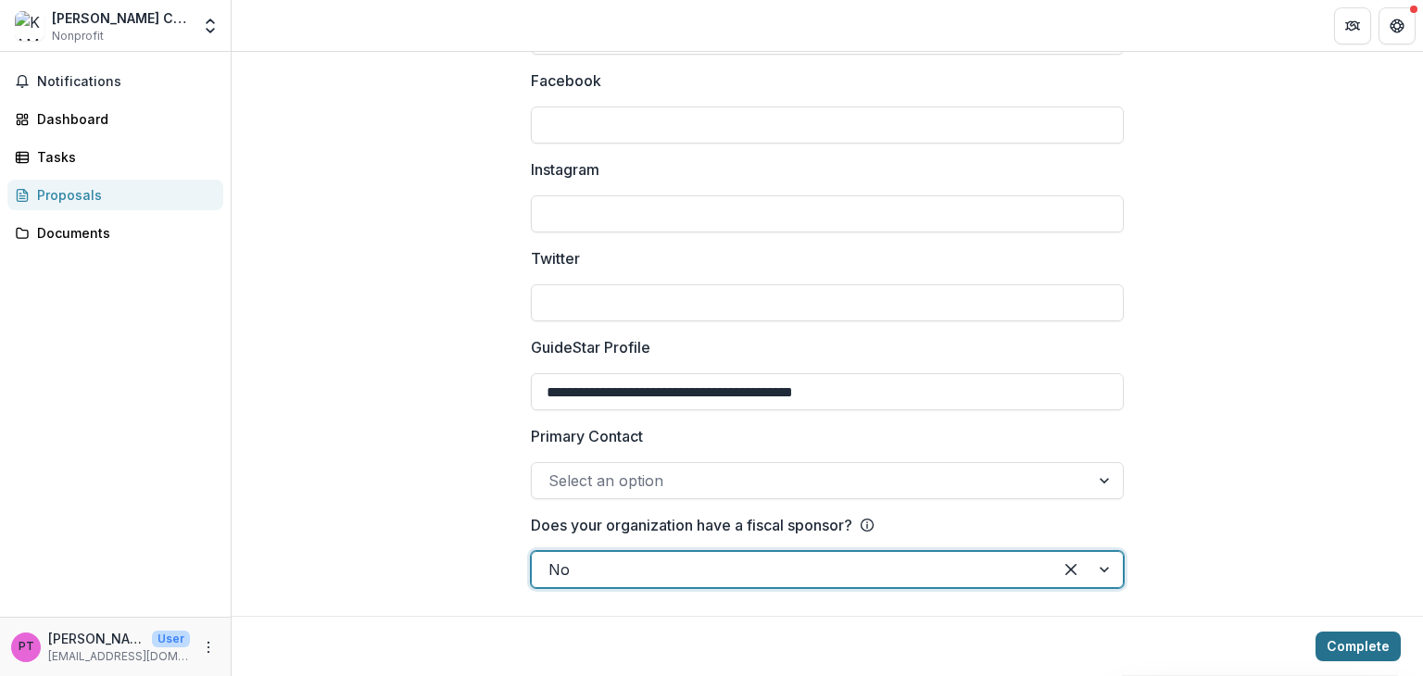
click at [1379, 653] on button "Complete" at bounding box center [1357, 647] width 85 height 30
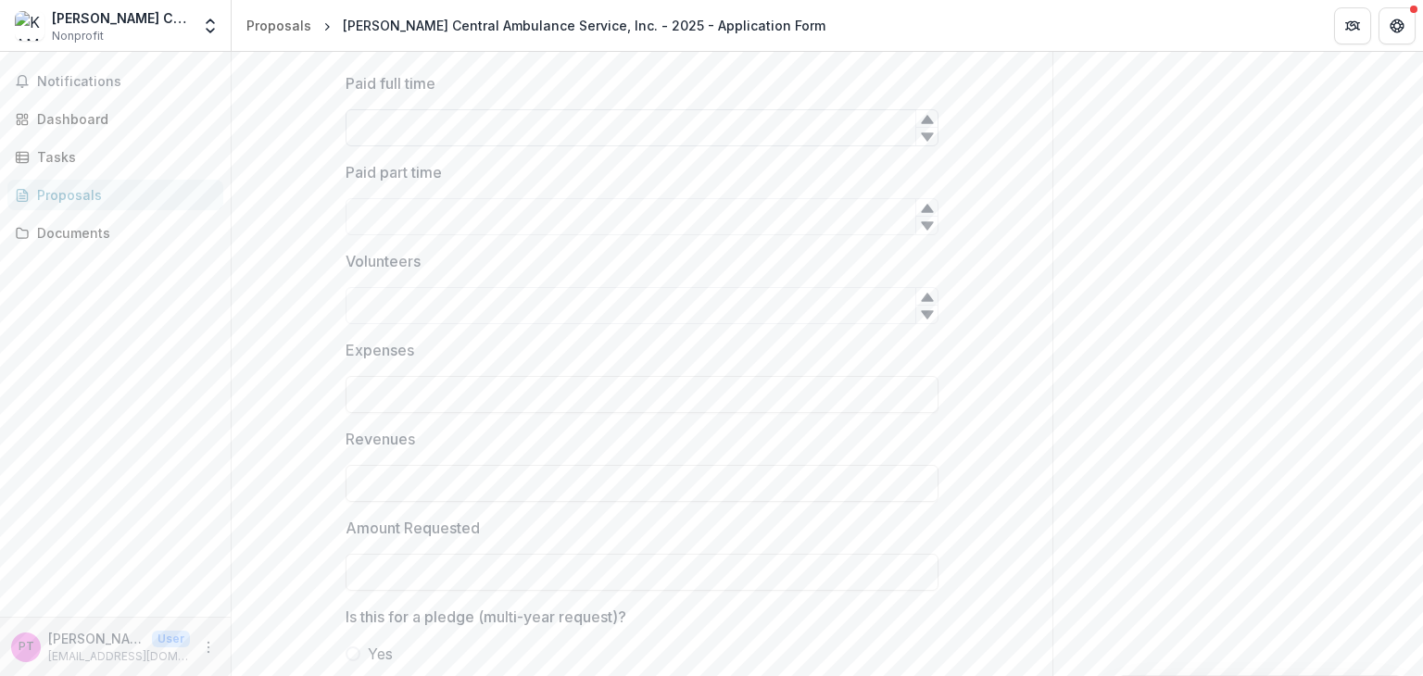
click at [396, 124] on input "Paid full time" at bounding box center [642, 127] width 593 height 37
type input "**"
click at [403, 219] on input "Paid part time" at bounding box center [642, 216] width 593 height 37
type input "**"
click at [374, 296] on input "Volunteers" at bounding box center [642, 305] width 593 height 37
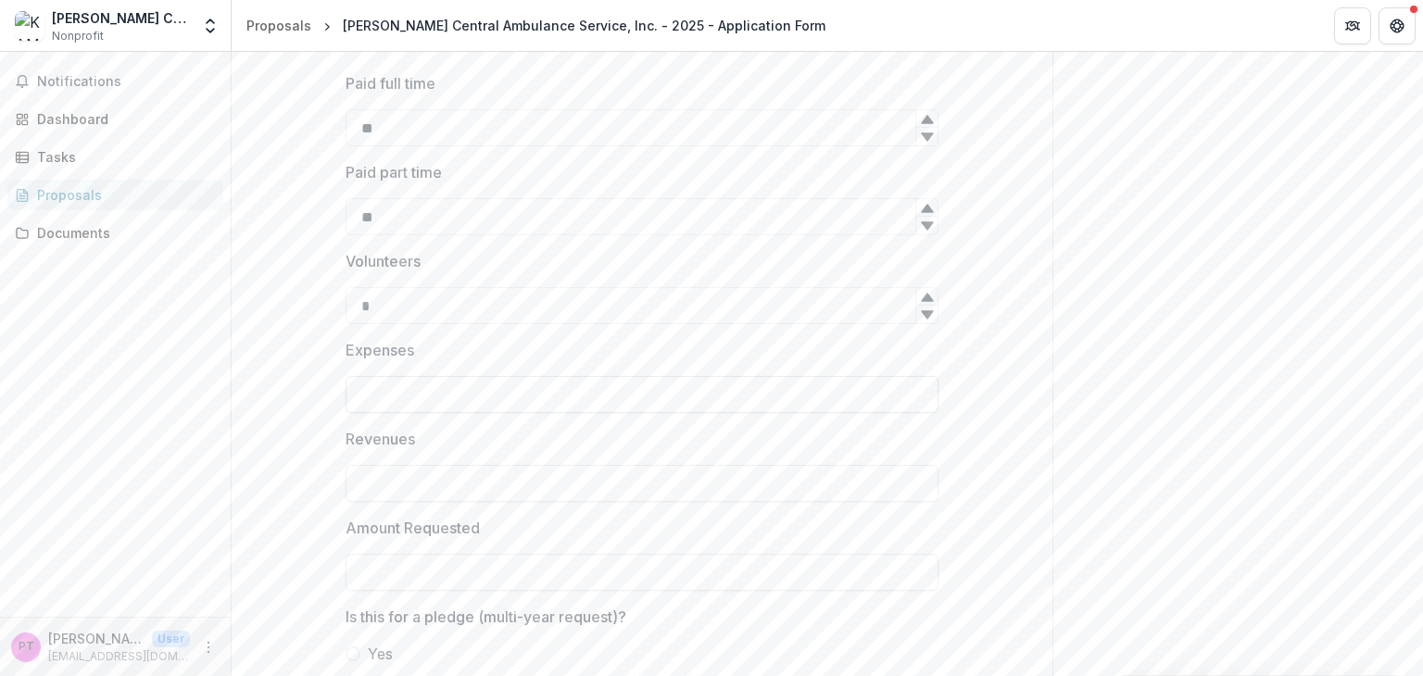
type input "*"
click at [379, 393] on input "Expenses" at bounding box center [642, 394] width 593 height 37
click at [353, 525] on p "Amount Requested" at bounding box center [413, 528] width 134 height 22
click at [353, 554] on input "Amount Requested" at bounding box center [642, 572] width 593 height 37
type input "**"
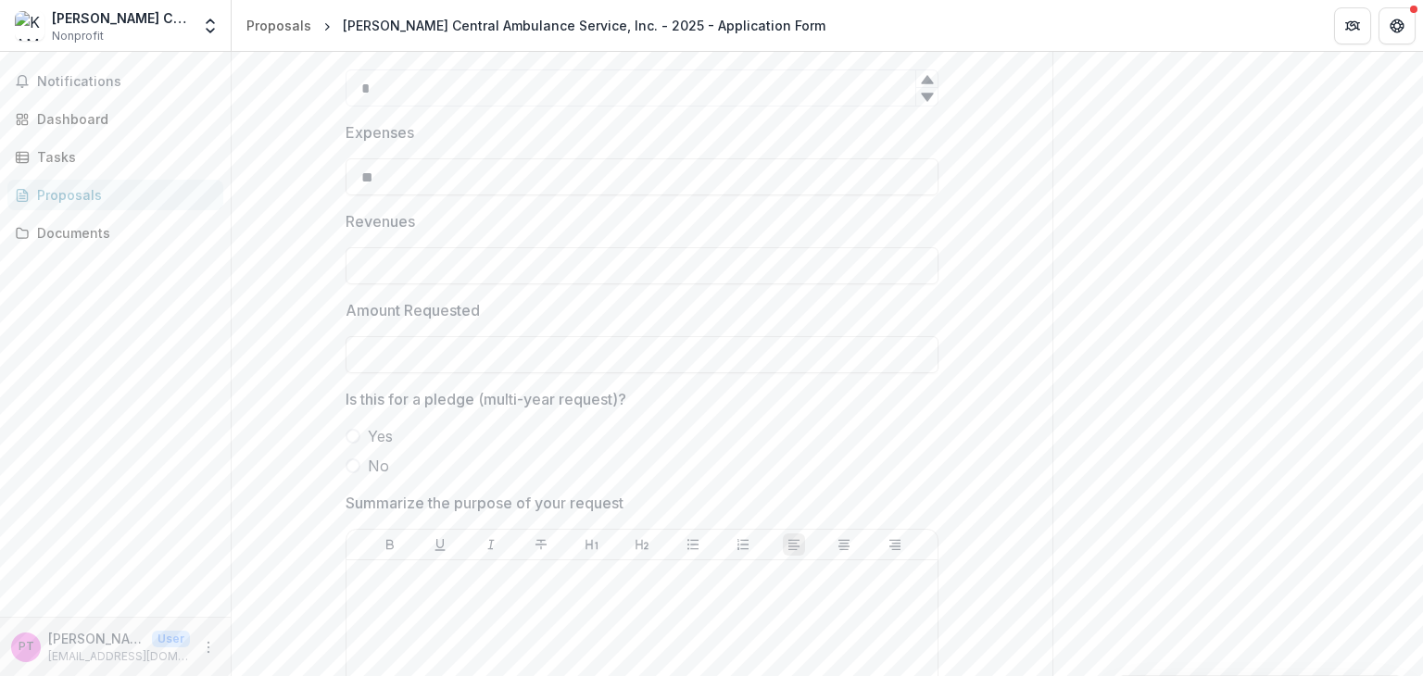
scroll to position [2790, 0]
click at [346, 461] on span at bounding box center [353, 465] width 15 height 15
type input "**"
click at [355, 463] on span at bounding box center [353, 465] width 15 height 15
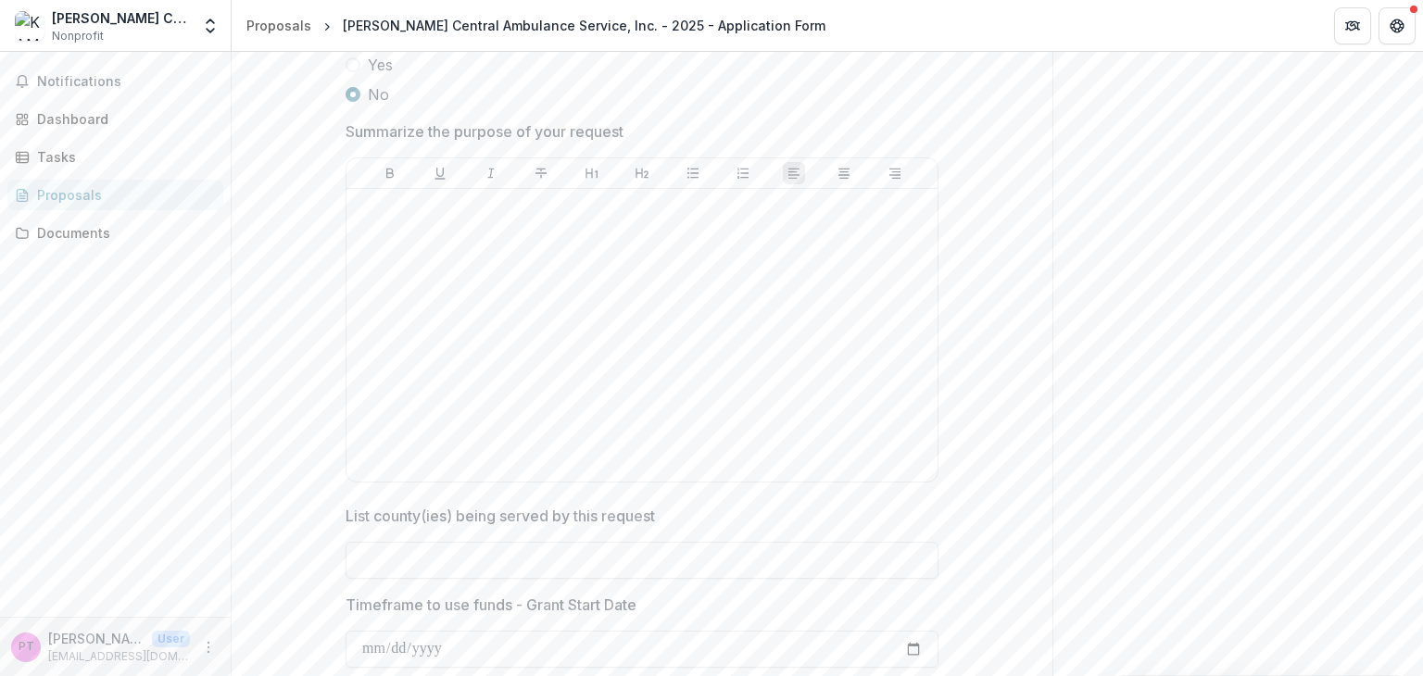
scroll to position [3220, 0]
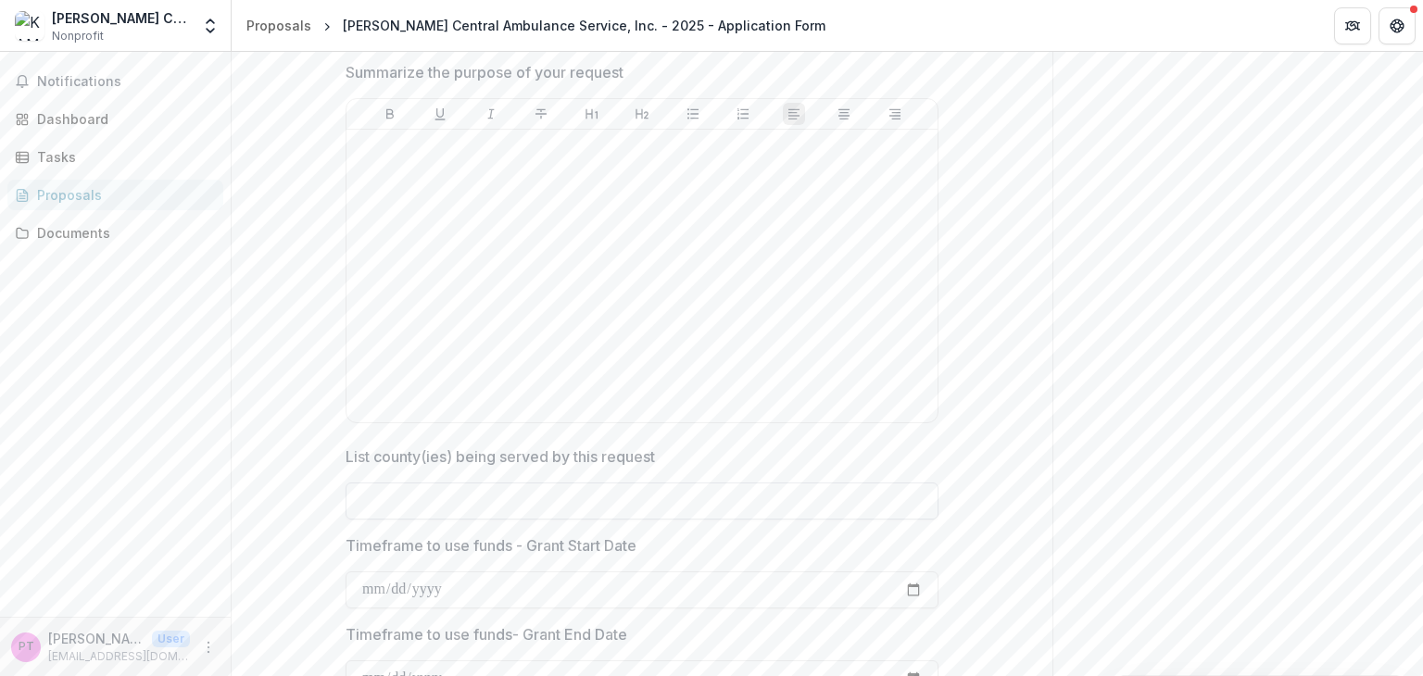
click at [380, 500] on input "List county(ies) being served by this request" at bounding box center [642, 501] width 593 height 37
type input "*******"
click at [573, 586] on input "Timeframe to use funds - Grant Start Date" at bounding box center [642, 590] width 593 height 37
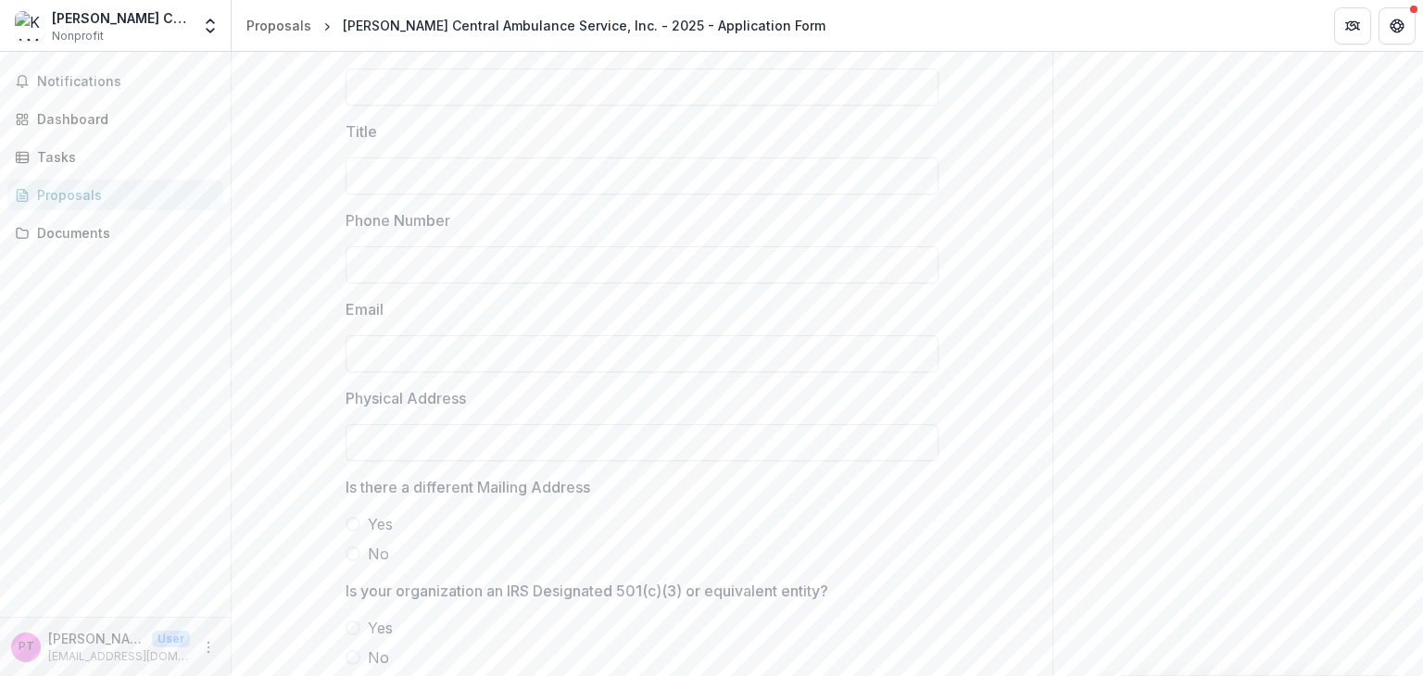
scroll to position [539, 0]
click at [361, 302] on p "Email" at bounding box center [365, 310] width 38 height 22
click at [361, 336] on input "Email" at bounding box center [642, 354] width 593 height 37
click at [368, 560] on span "No" at bounding box center [378, 555] width 21 height 22
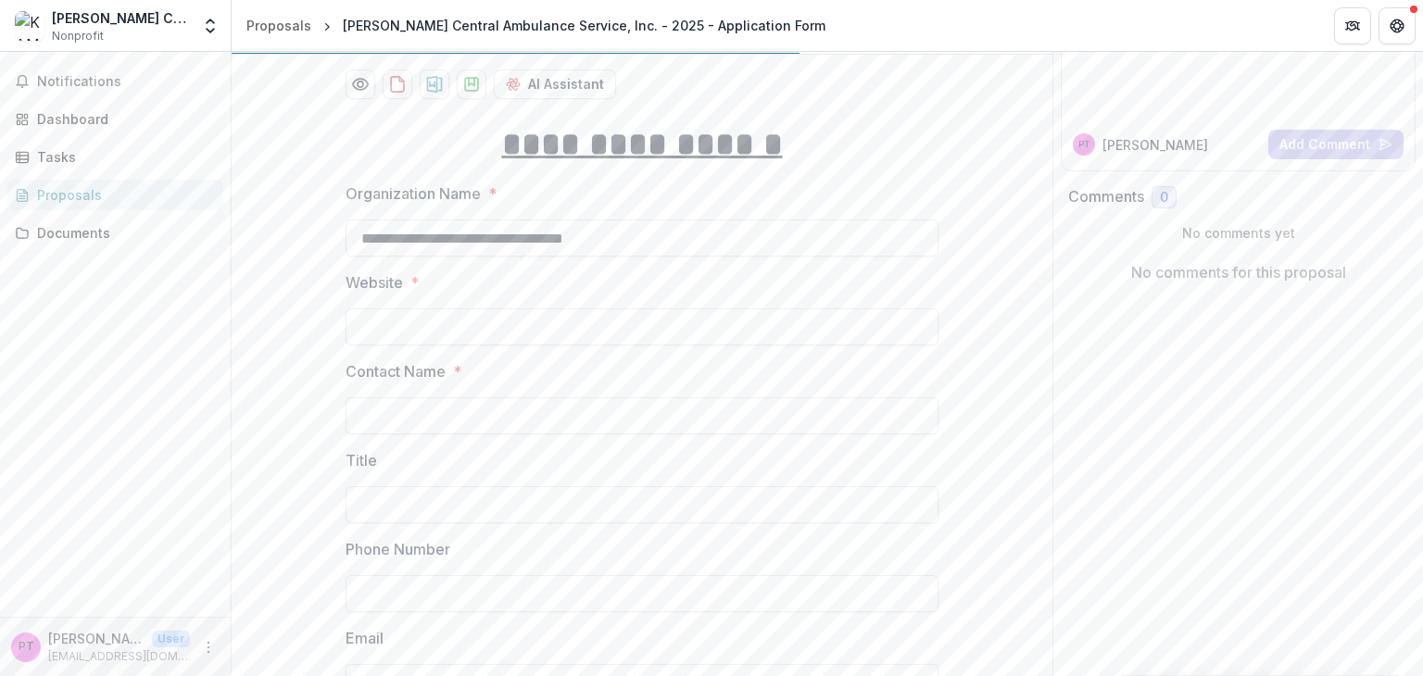
scroll to position [204, 0]
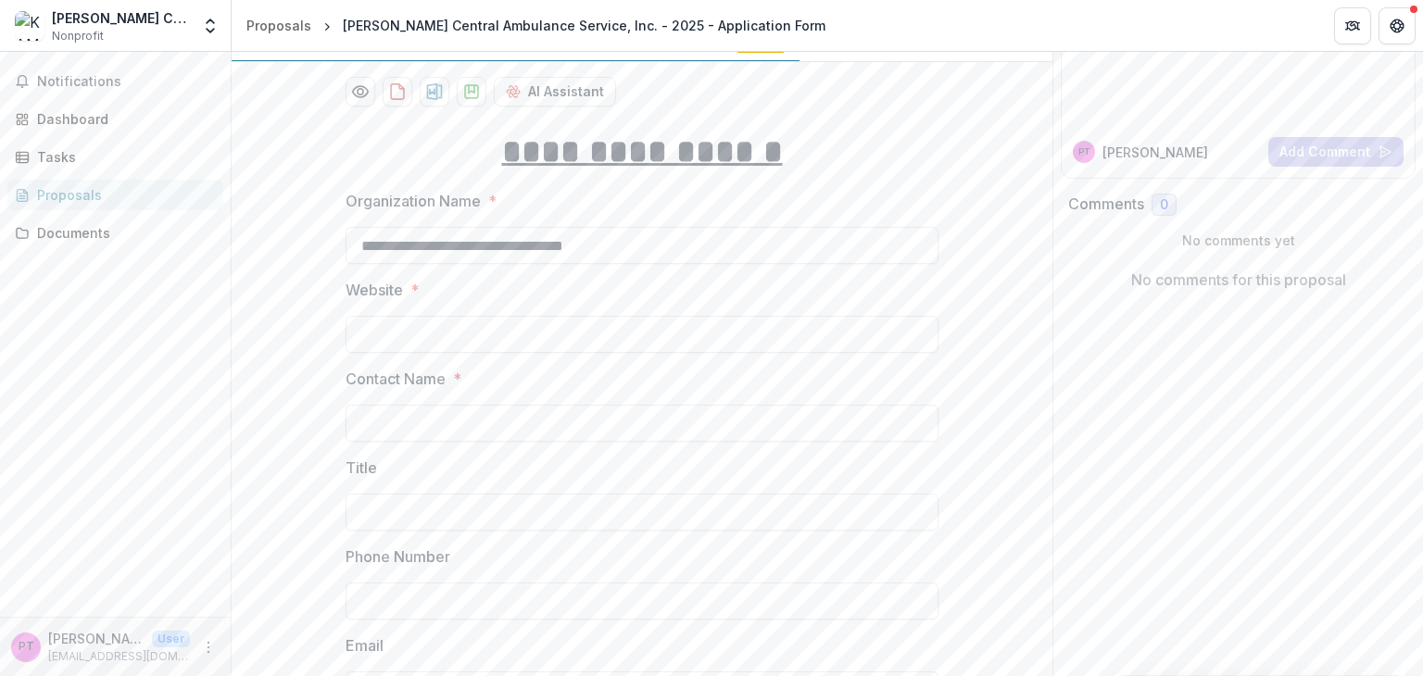
click at [346, 472] on p "Title" at bounding box center [361, 468] width 31 height 22
click at [346, 494] on input "Title" at bounding box center [642, 512] width 593 height 37
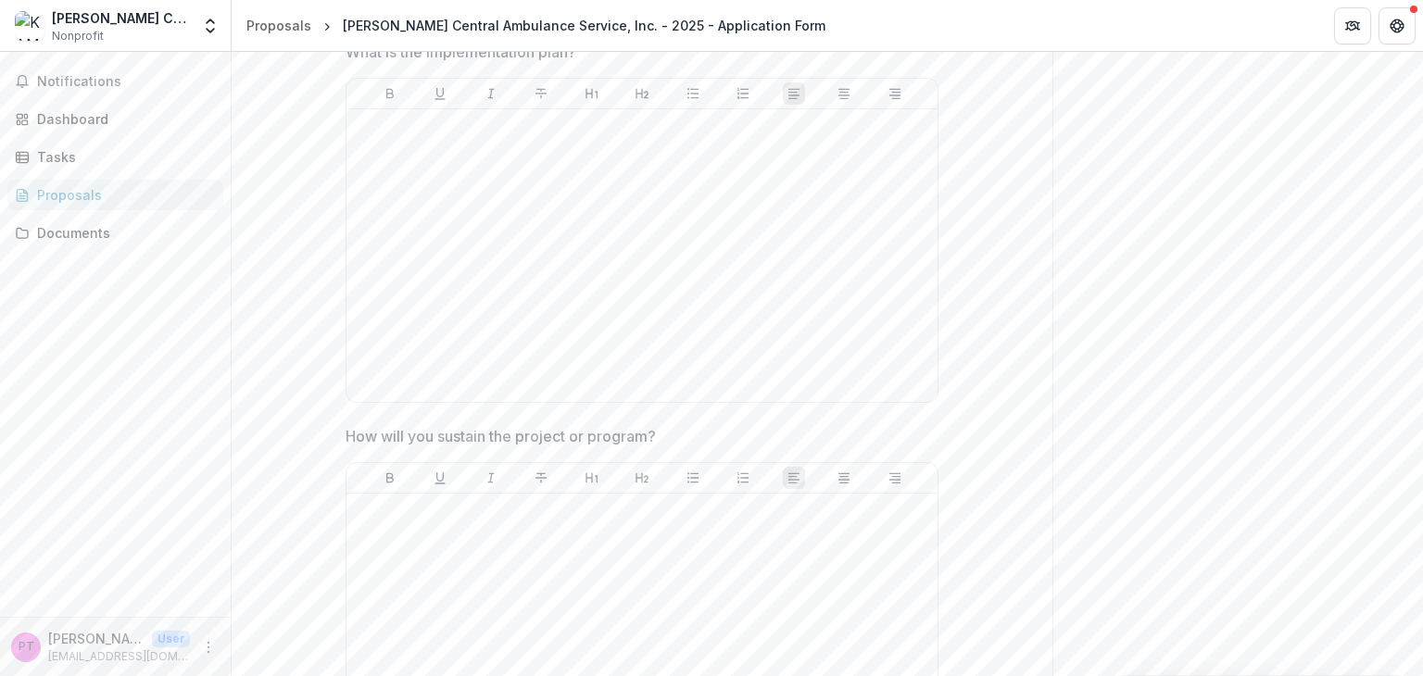
scroll to position [4461, 0]
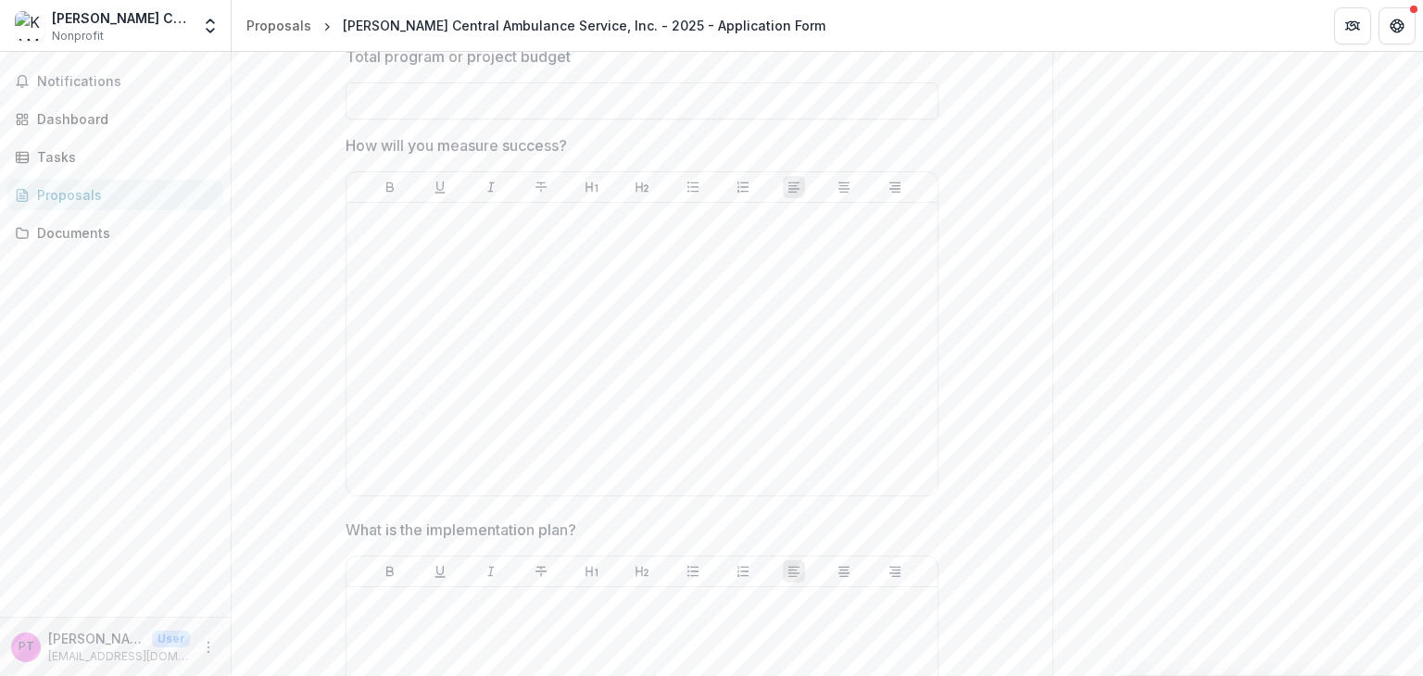
scroll to position [3946, 0]
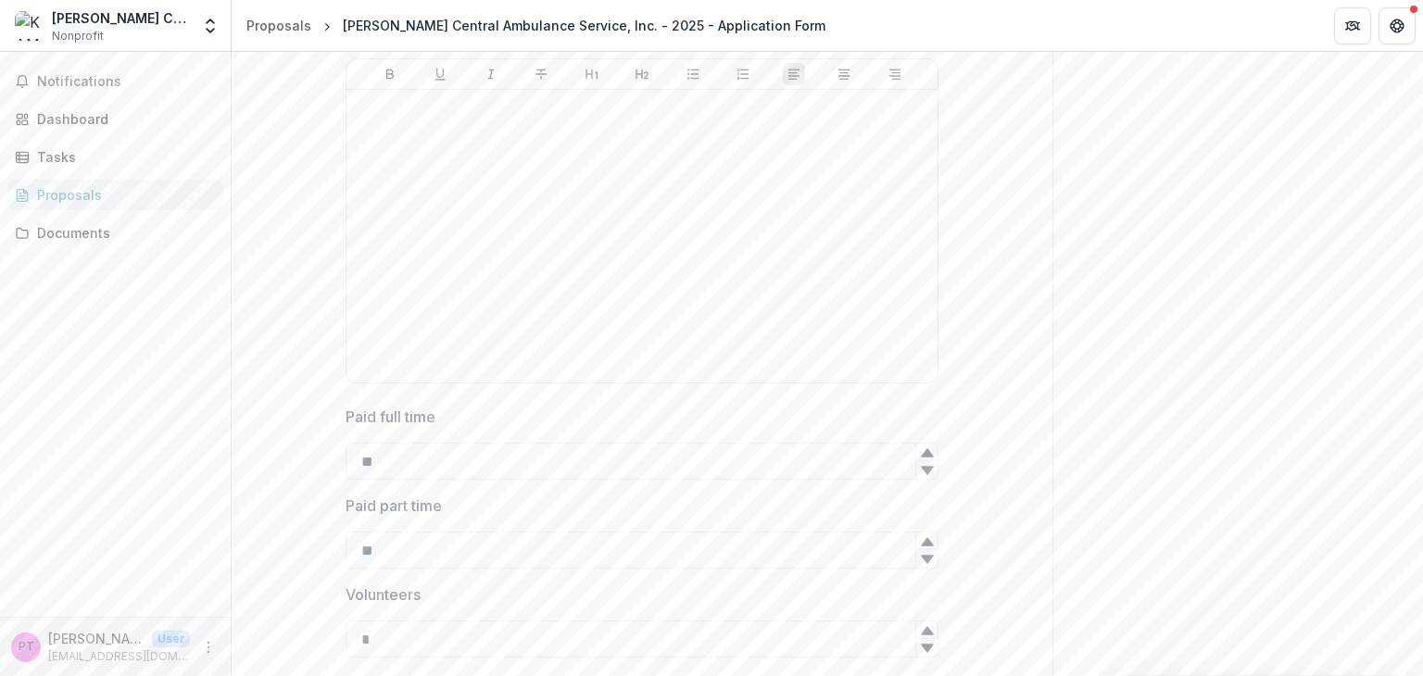
scroll to position [2012, 0]
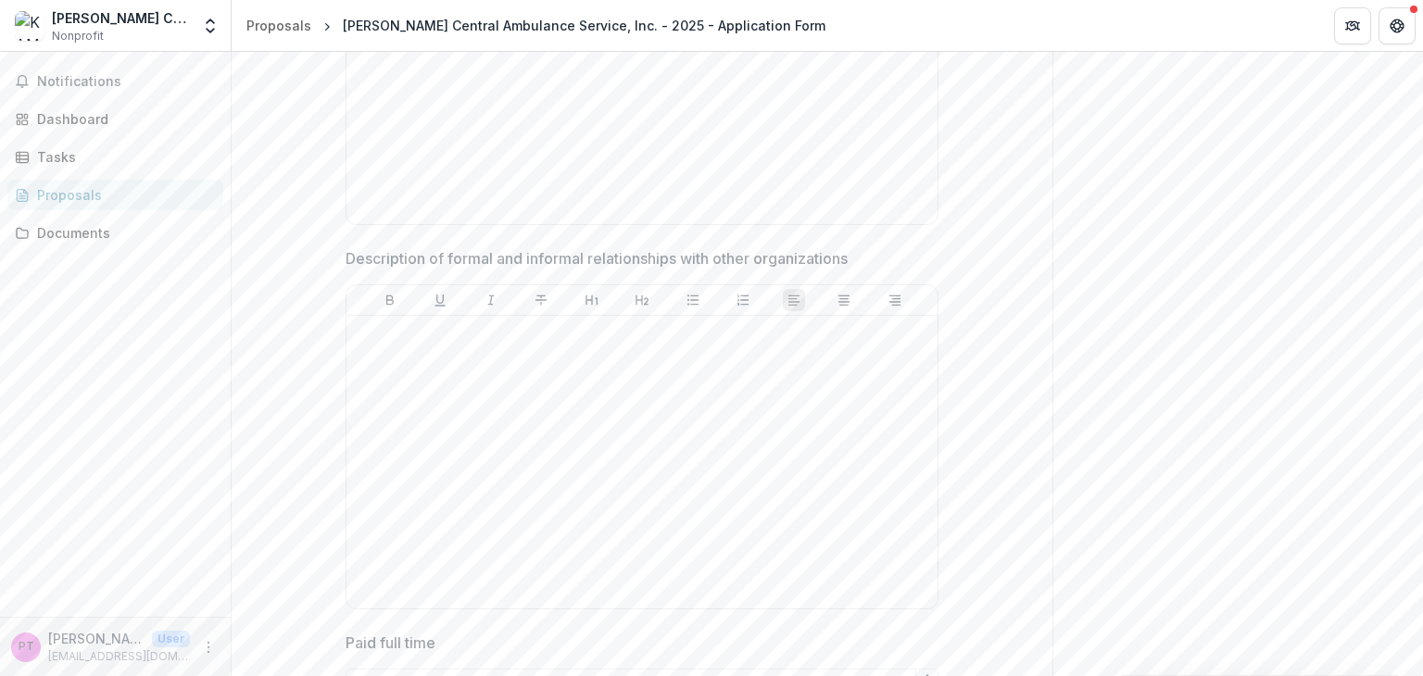
click at [760, 251] on p "Description of formal and informal relationships with other organizations" at bounding box center [597, 258] width 502 height 22
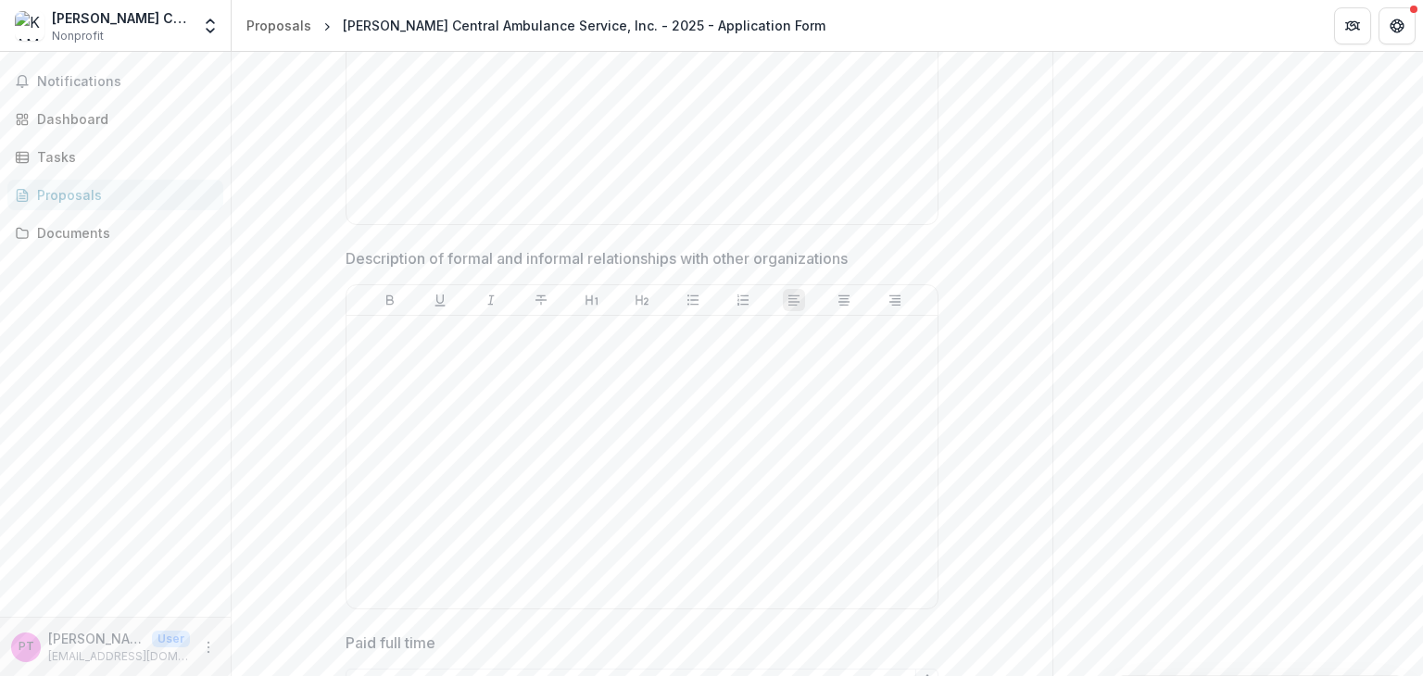
click at [760, 251] on p "Description of formal and informal relationships with other organizations" at bounding box center [597, 258] width 502 height 22
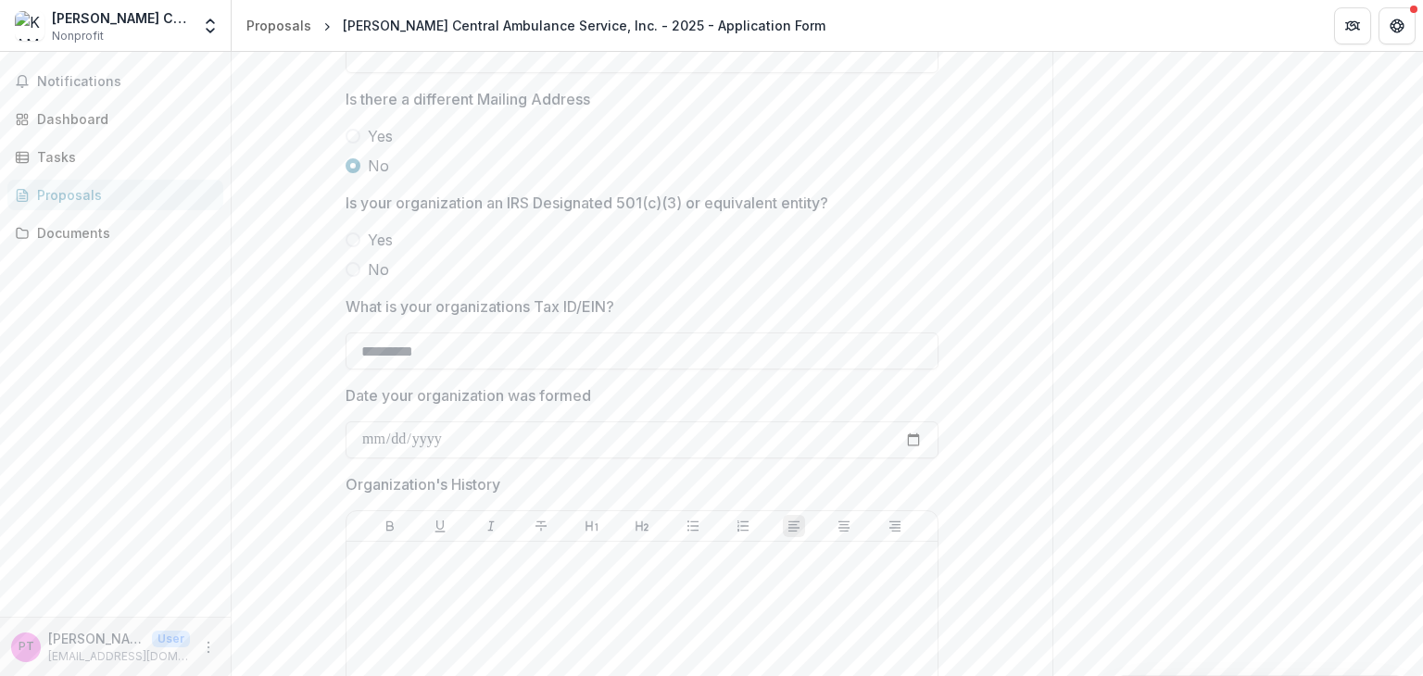
scroll to position [925, 0]
click at [737, 208] on p "Is your organization an IRS Designated 501(c)(3) or equivalent entity?" at bounding box center [587, 206] width 483 height 22
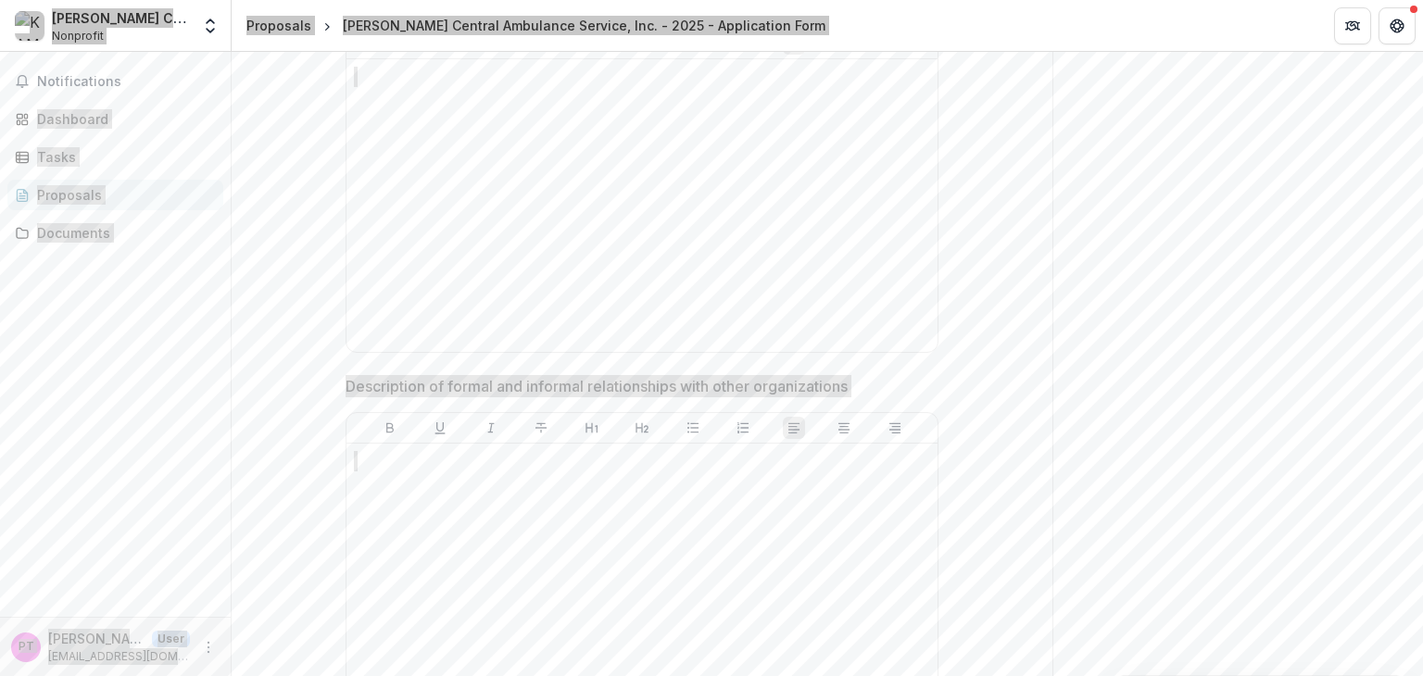
scroll to position [1884, 0]
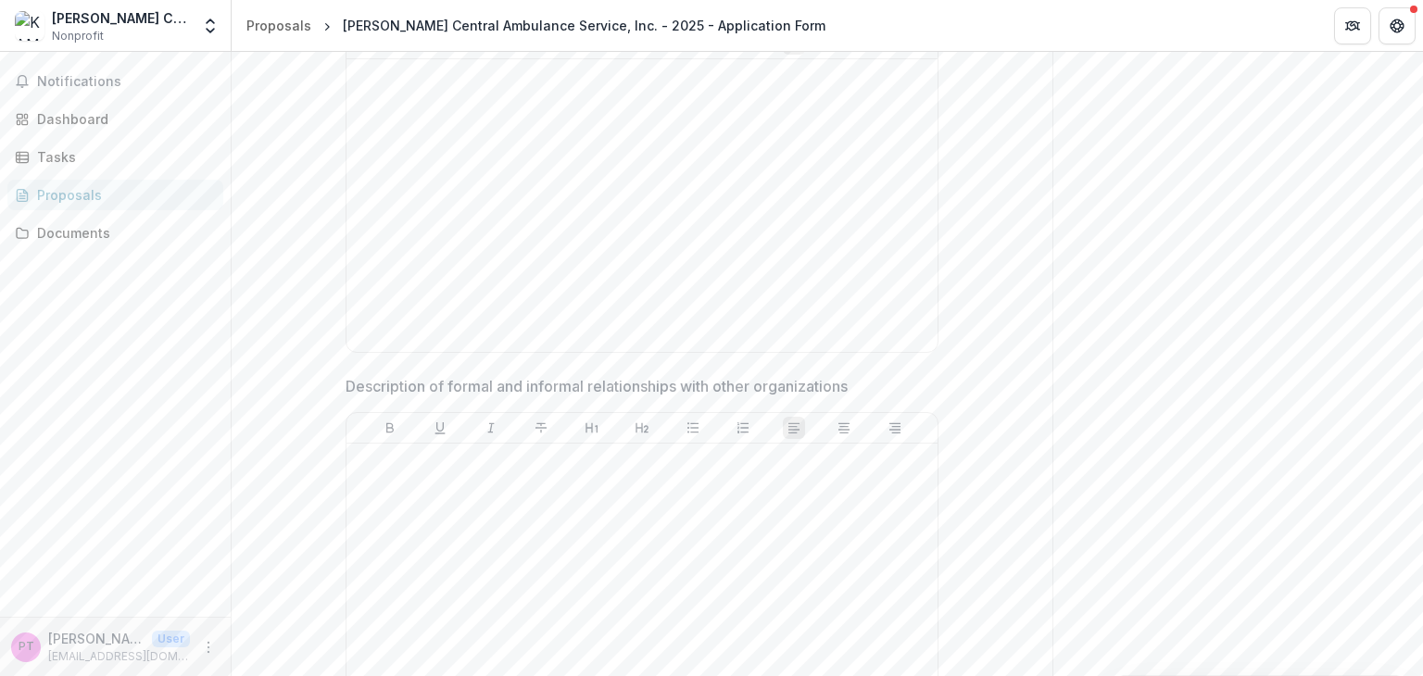
drag, startPoint x: 966, startPoint y: 338, endPoint x: 950, endPoint y: 131, distance: 208.1
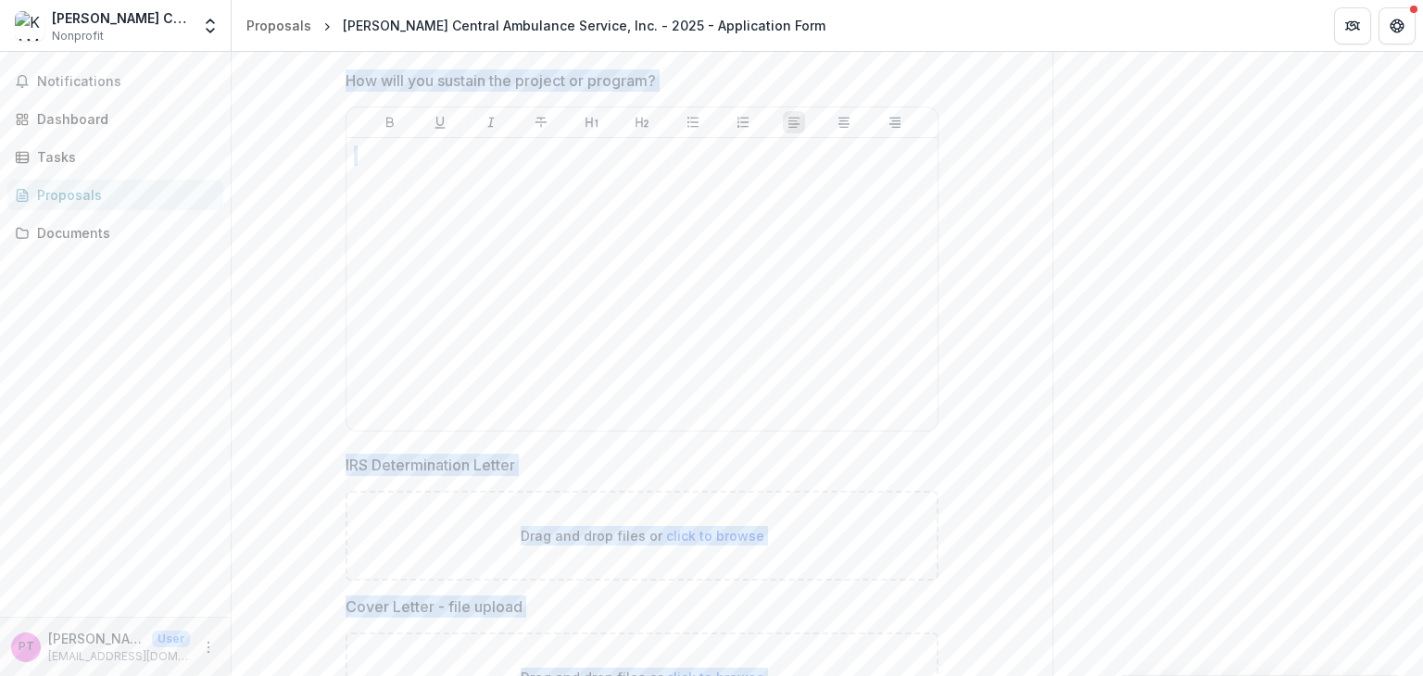
scroll to position [5496, 0]
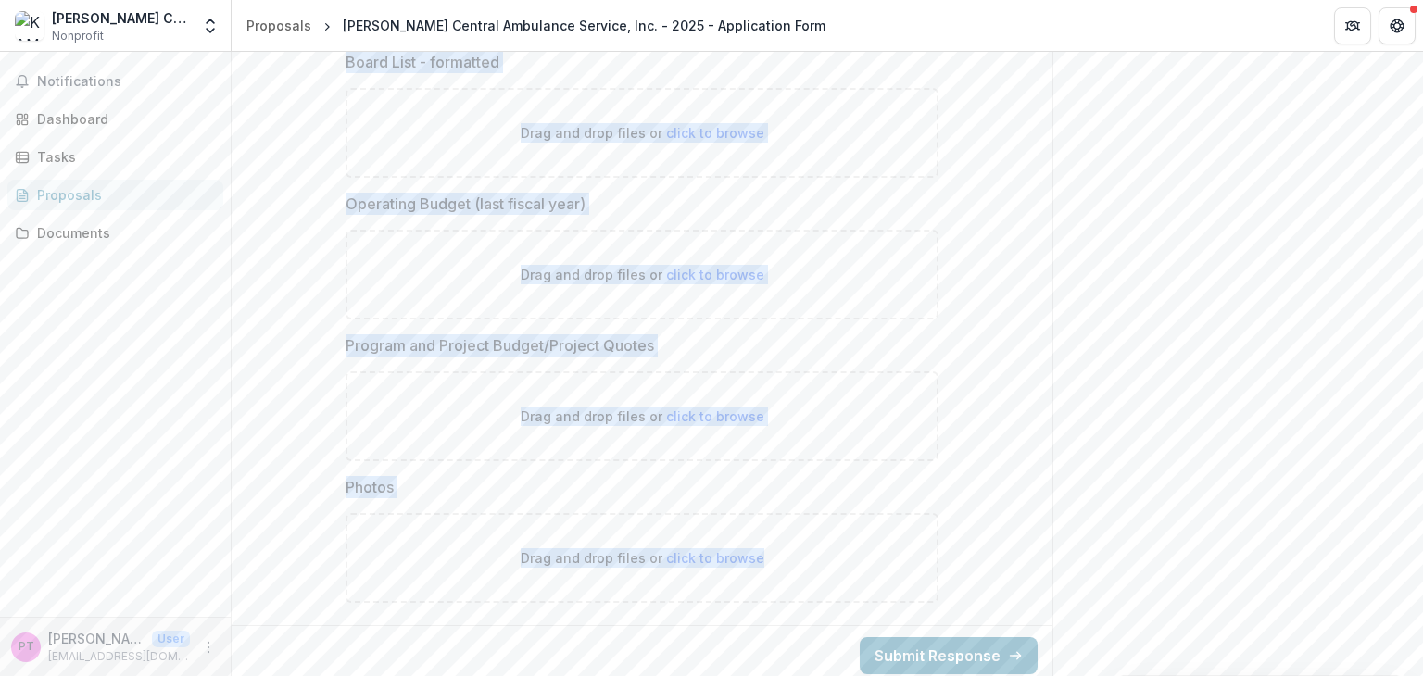
drag, startPoint x: 494, startPoint y: 315, endPoint x: 892, endPoint y: 583, distance: 479.9
copy div "**********"
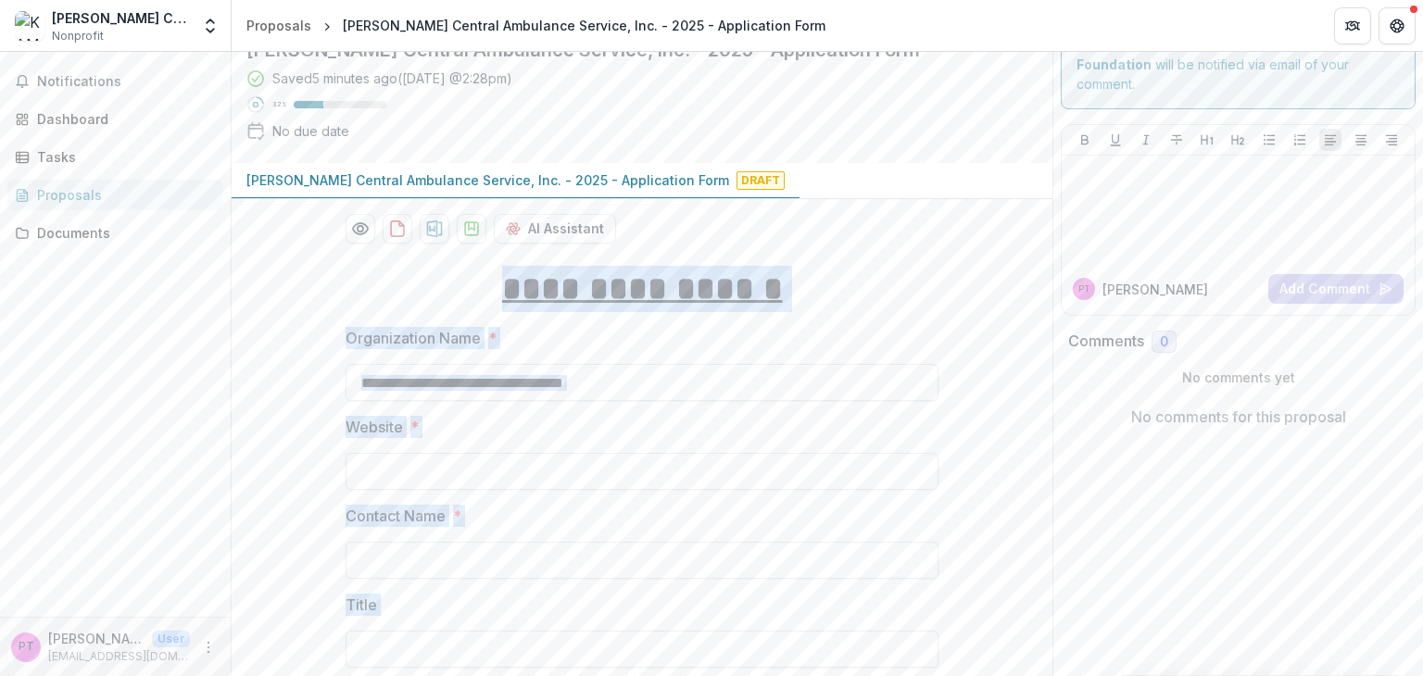
scroll to position [0, 0]
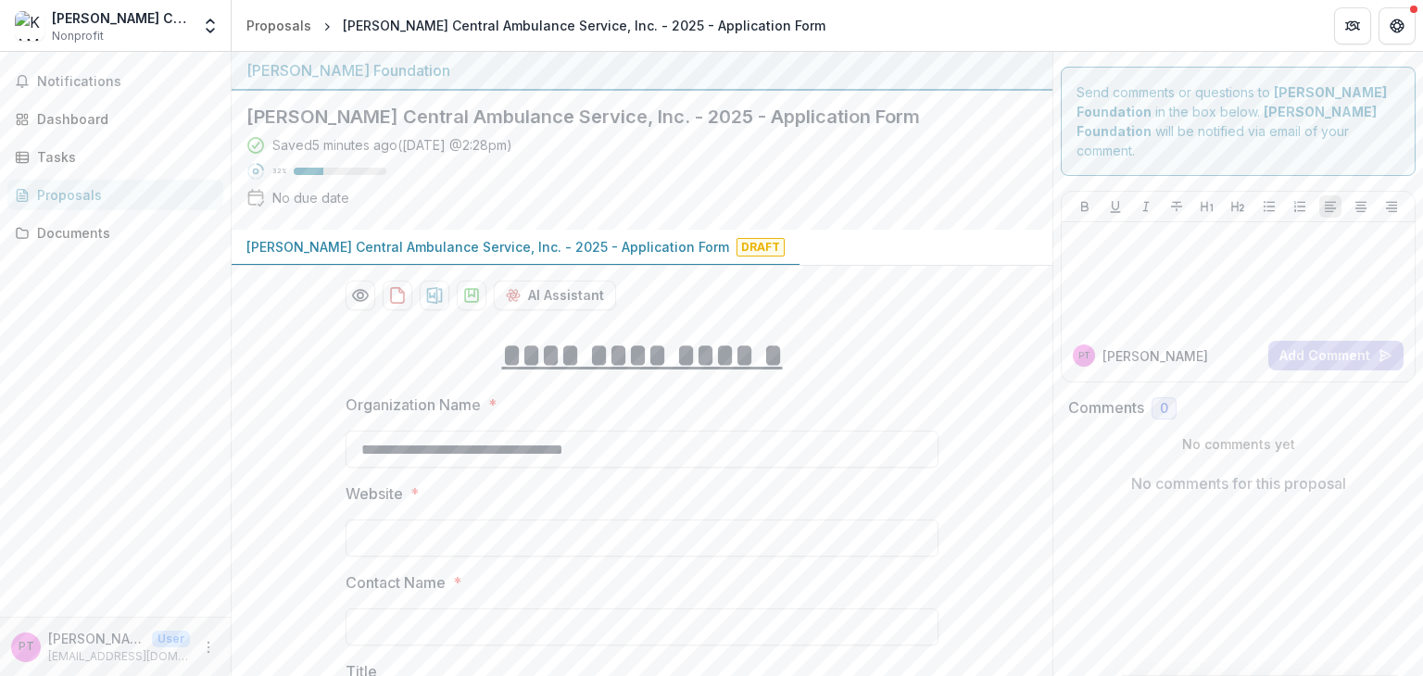
click at [701, 297] on div "AI Assistant" at bounding box center [642, 296] width 593 height 30
click at [427, 299] on icon "download-proposal" at bounding box center [434, 295] width 19 height 19
